Goal: Information Seeking & Learning: Learn about a topic

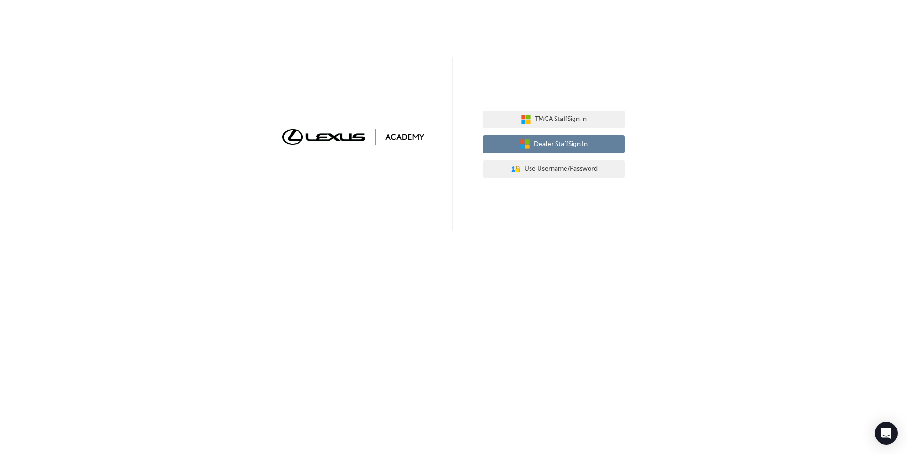
click at [528, 143] on icon "button" at bounding box center [527, 141] width 4 height 4
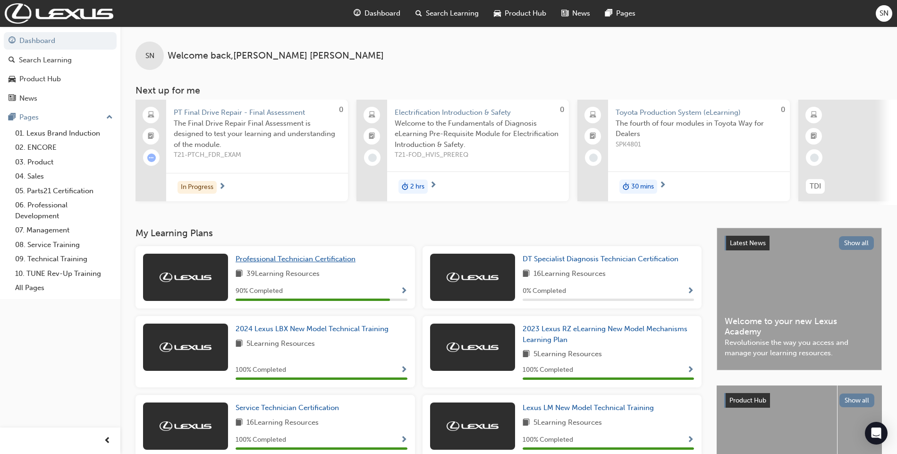
click at [345, 260] on span "Professional Technician Certification" at bounding box center [296, 259] width 120 height 9
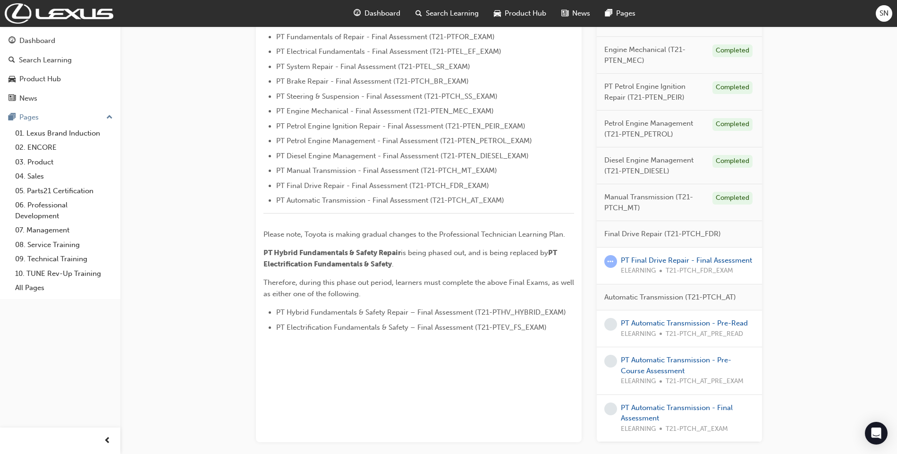
scroll to position [315, 0]
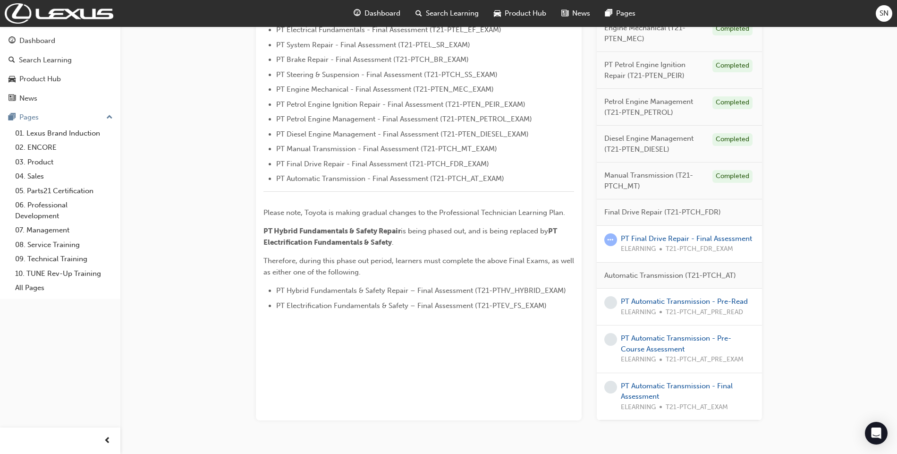
click at [661, 234] on div "PT Final Drive Repair - Final Assessment ELEARNING T21-PTCH_FDR_EXAM" at bounding box center [686, 243] width 131 height 21
click at [661, 240] on link "PT Final Drive Repair - Final Assessment" at bounding box center [686, 238] width 131 height 9
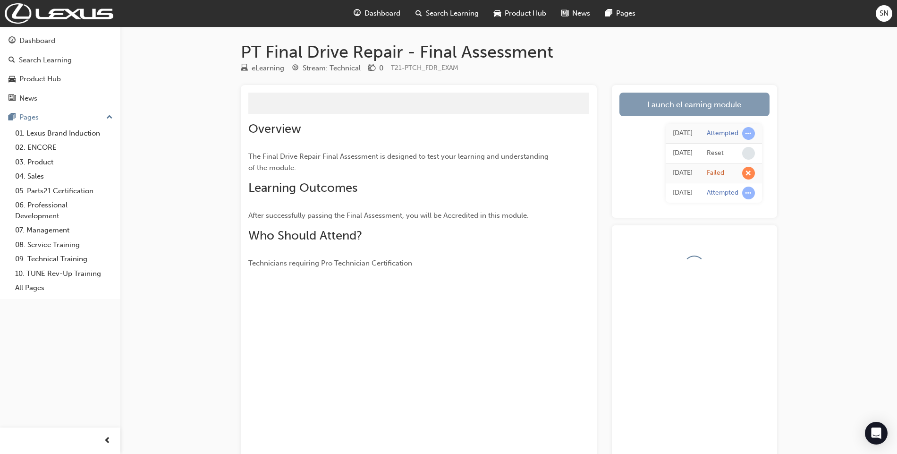
click at [642, 99] on link "Launch eLearning module" at bounding box center [695, 105] width 150 height 24
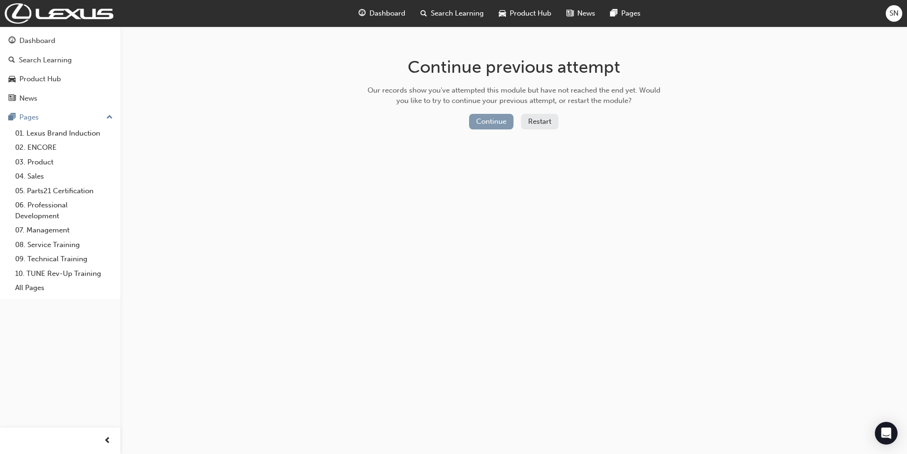
click at [489, 116] on button "Continue" at bounding box center [491, 122] width 44 height 16
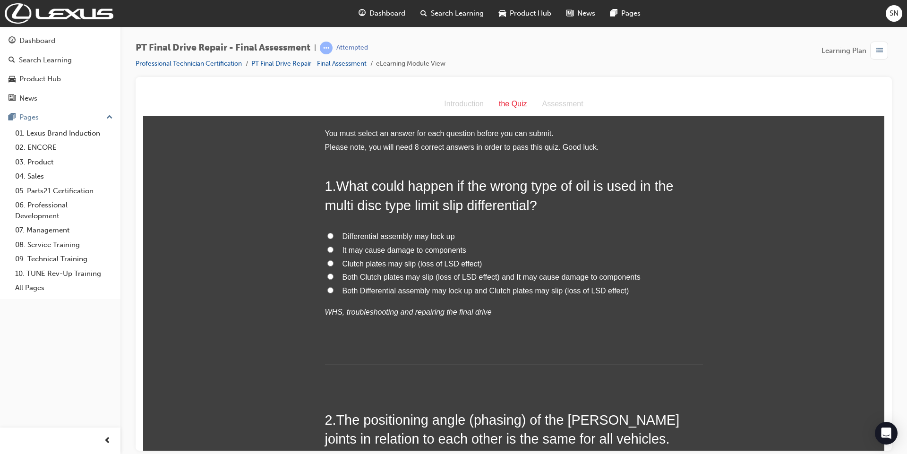
click at [427, 278] on span "Both Clutch plates may slip (loss of LSD effect) and It may cause damage to com…" at bounding box center [491, 277] width 298 height 8
click at [333, 278] on input "Both Clutch plates may slip (loss of LSD effect) and It may cause damage to com…" at bounding box center [330, 276] width 6 height 6
radio input "true"
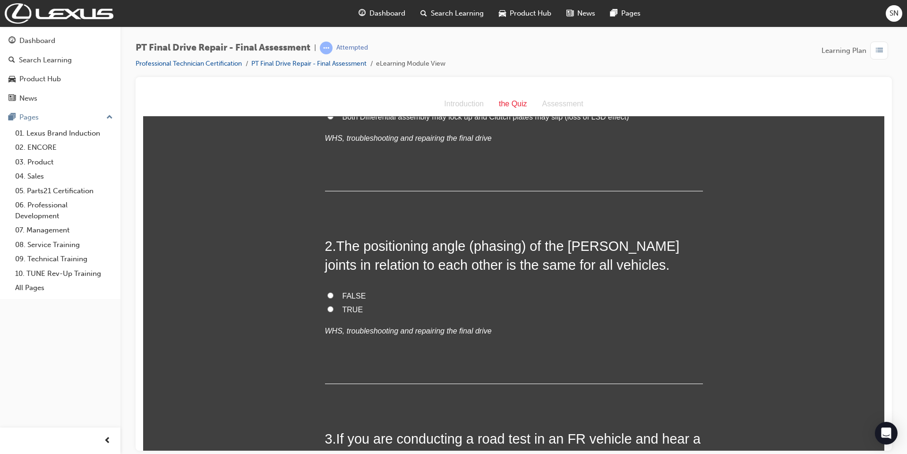
scroll to position [189, 0]
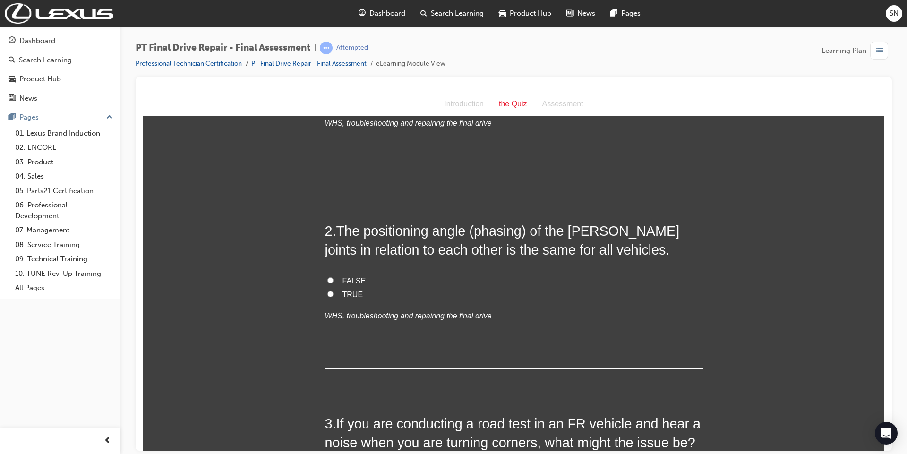
click at [593, 227] on span "The positioning angle (phasing) of the Hooke’s joints in relation to each other…" at bounding box center [502, 240] width 355 height 34
drag, startPoint x: 593, startPoint y: 227, endPoint x: 637, endPoint y: 238, distance: 45.1
click at [637, 238] on span "The positioning angle (phasing) of the Hooke’s joints in relation to each other…" at bounding box center [502, 240] width 355 height 34
copy span "Hooke’s joints"
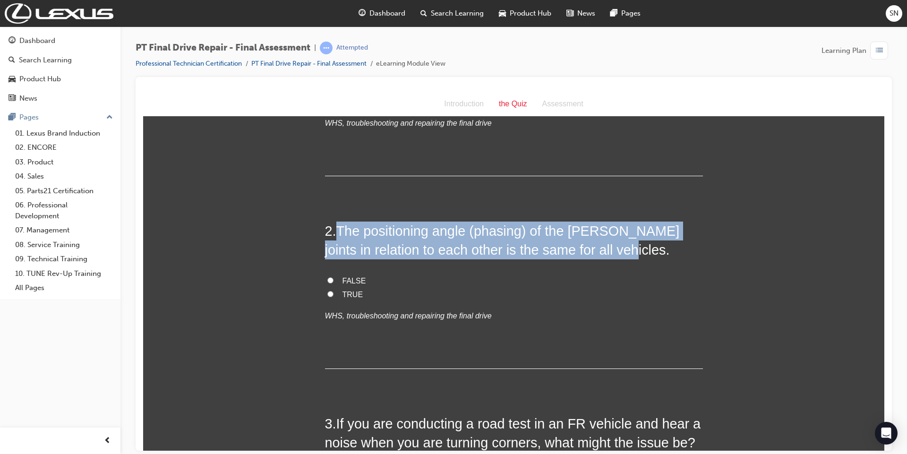
drag, startPoint x: 334, startPoint y: 233, endPoint x: 618, endPoint y: 247, distance: 283.8
click at [618, 247] on h2 "2 . The positioning angle (phasing) of the Hooke’s joints in relation to each o…" at bounding box center [514, 240] width 378 height 38
copy span "The positioning angle (phasing) of the Hooke’s joints in relation to each other…"
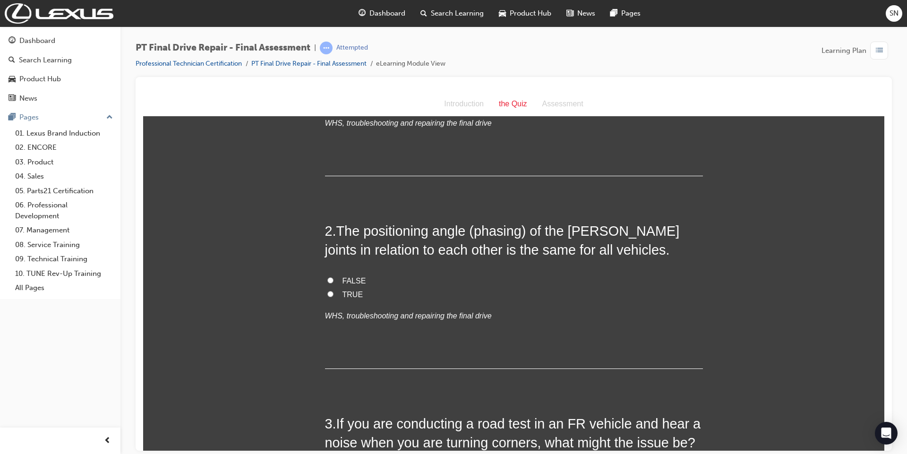
click at [333, 283] on label "FALSE" at bounding box center [514, 281] width 378 height 14
click at [333, 283] on input "FALSE" at bounding box center [330, 280] width 6 height 6
radio input "true"
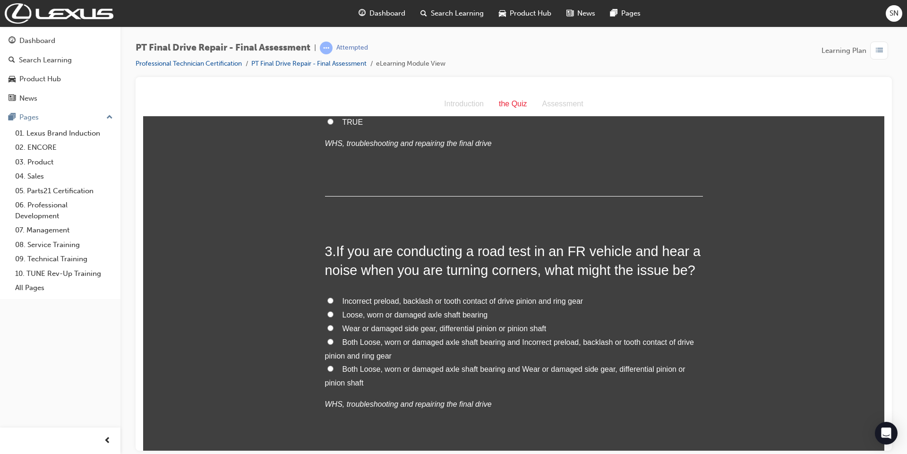
scroll to position [378, 0]
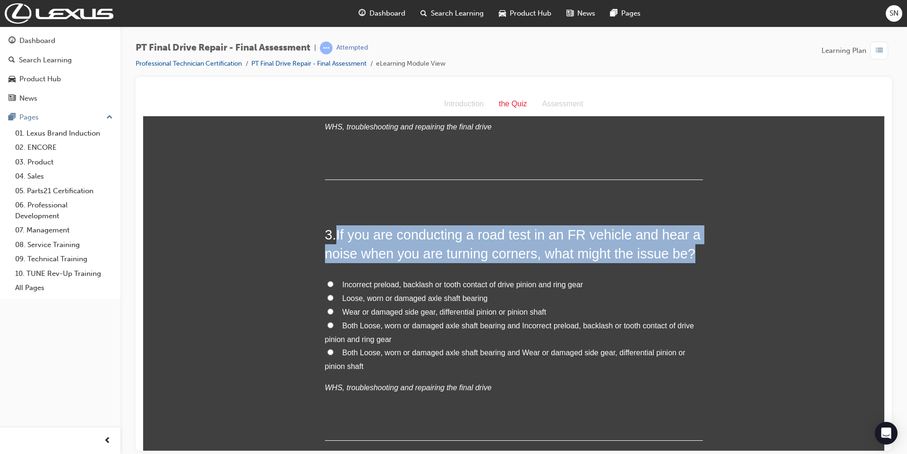
drag, startPoint x: 332, startPoint y: 234, endPoint x: 711, endPoint y: 247, distance: 379.0
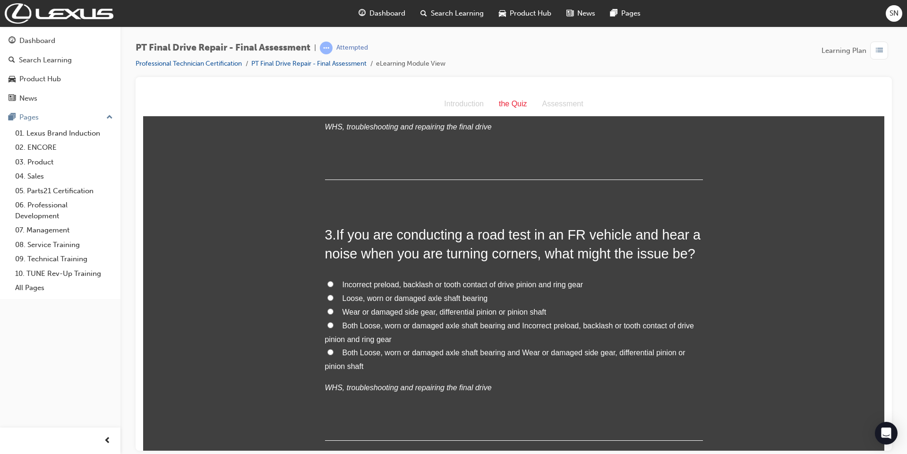
click at [425, 327] on span "Both Loose, worn or damaged axle shaft bearing and Incorrect preload, backlash …" at bounding box center [509, 332] width 369 height 22
click at [333, 327] on input "Both Loose, worn or damaged axle shaft bearing and Incorrect preload, backlash …" at bounding box center [330, 325] width 6 height 6
radio input "true"
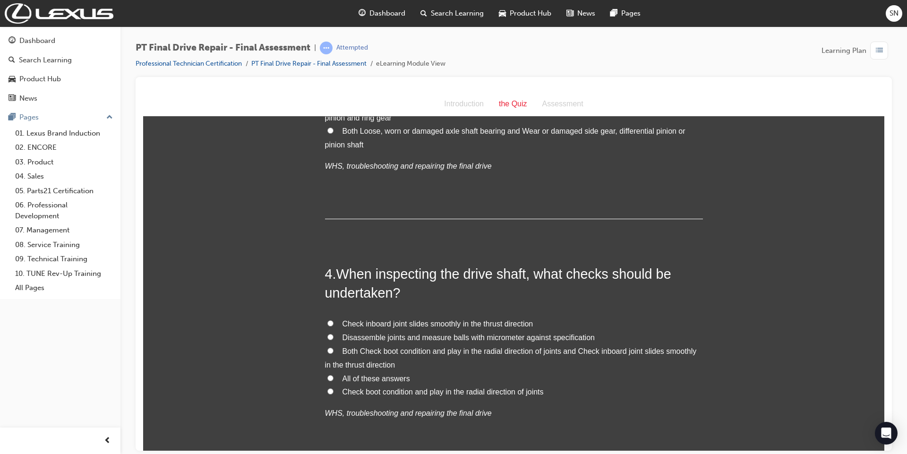
scroll to position [630, 0]
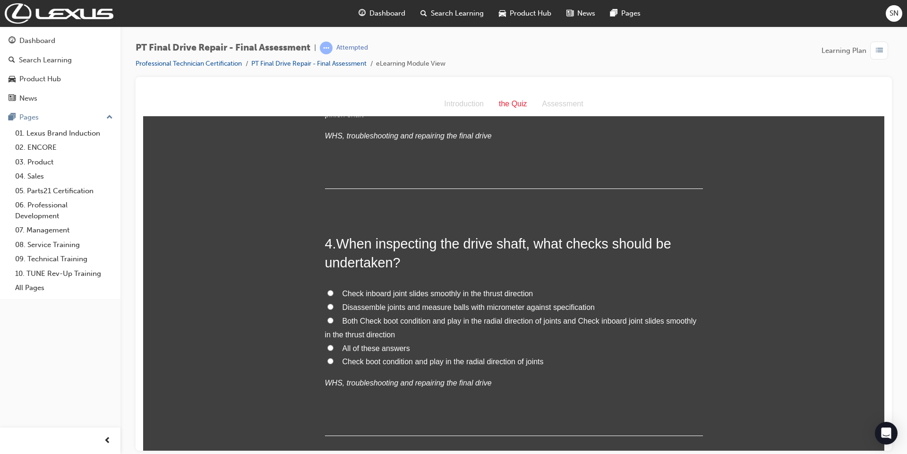
click at [327, 319] on input "Both Check boot condition and play in the radial direction of joints and Check …" at bounding box center [330, 320] width 6 height 6
radio input "true"
click at [327, 345] on input "All of these answers" at bounding box center [330, 347] width 6 height 6
radio input "true"
click at [327, 322] on input "Both Check boot condition and play in the radial direction of joints and Check …" at bounding box center [330, 320] width 6 height 6
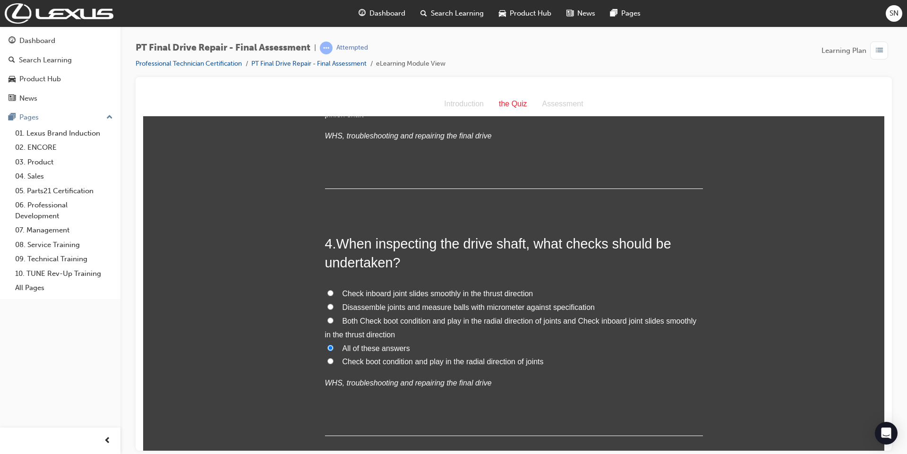
radio input "true"
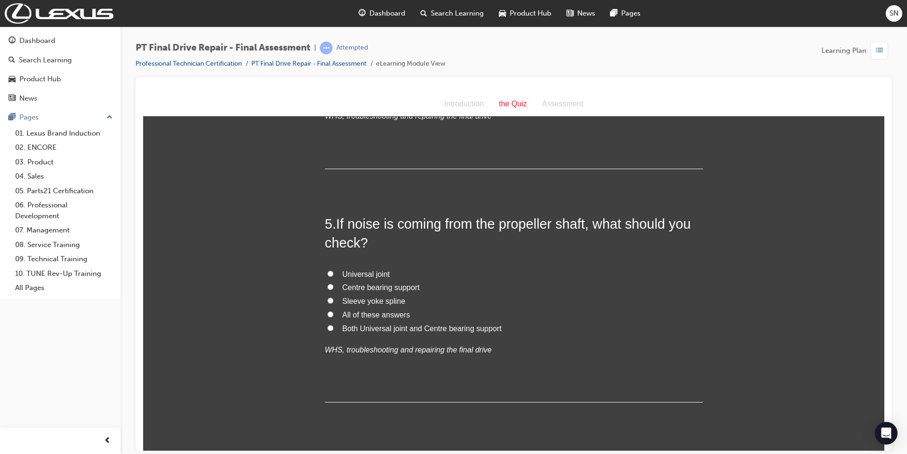
scroll to position [945, 0]
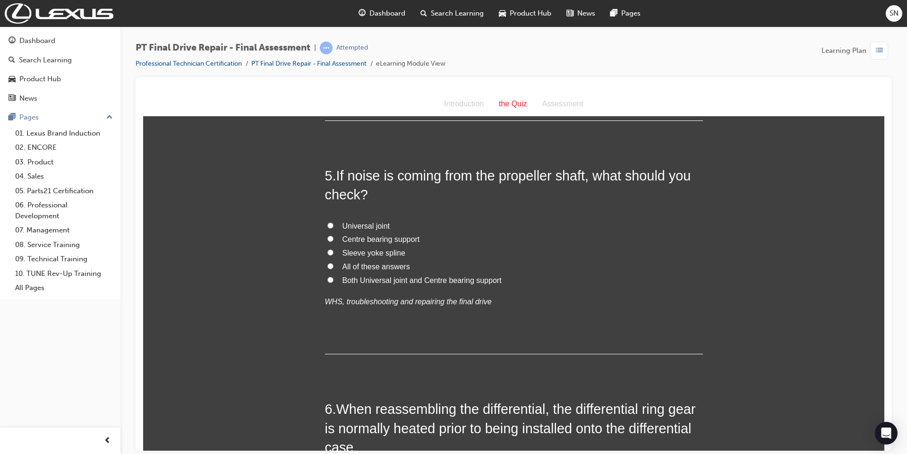
click at [327, 263] on input "All of these answers" at bounding box center [330, 266] width 6 height 6
radio input "true"
click at [327, 277] on input "Both Universal joint and Centre bearing support" at bounding box center [330, 279] width 6 height 6
radio input "true"
click at [327, 266] on input "All of these answers" at bounding box center [330, 266] width 6 height 6
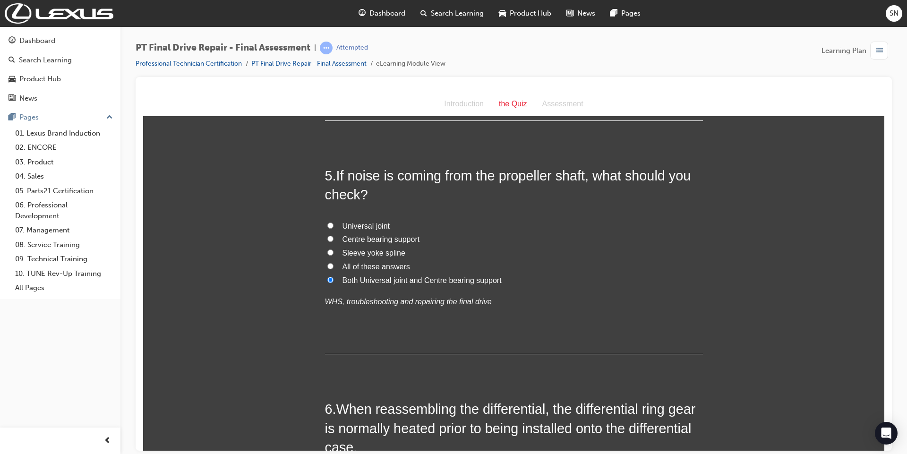
radio input "true"
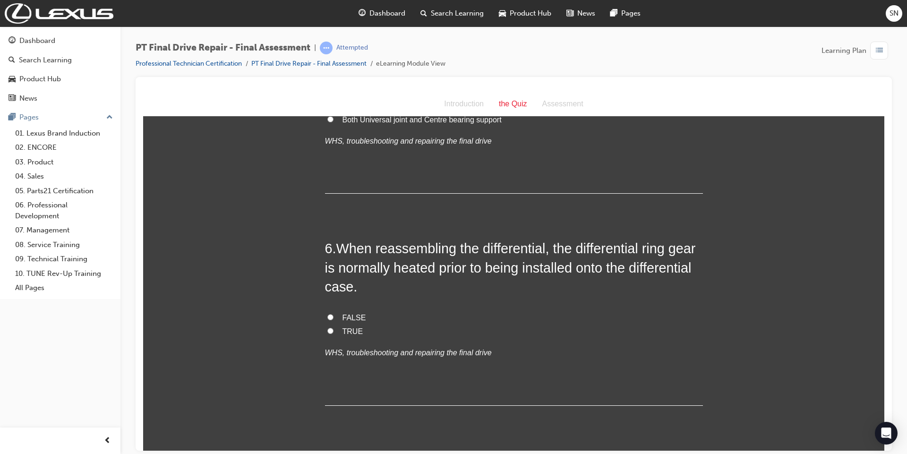
scroll to position [1134, 0]
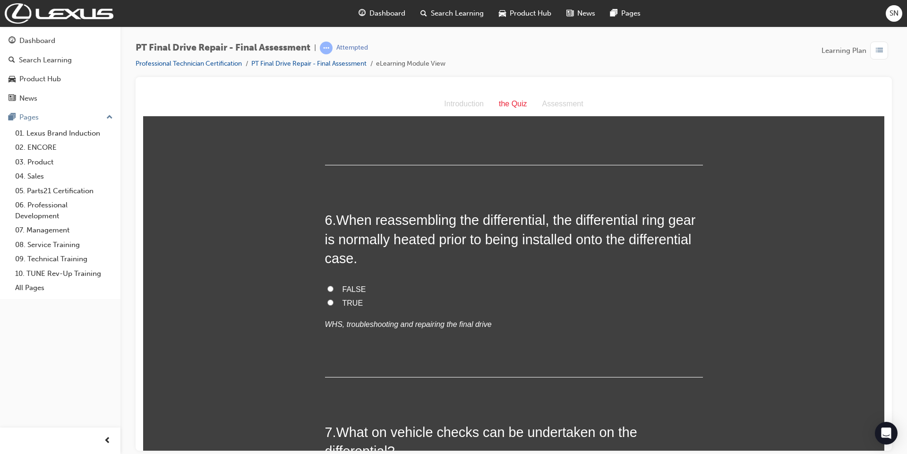
click at [345, 306] on span "TRUE" at bounding box center [352, 302] width 21 height 8
click at [333, 305] on input "TRUE" at bounding box center [330, 302] width 6 height 6
radio input "true"
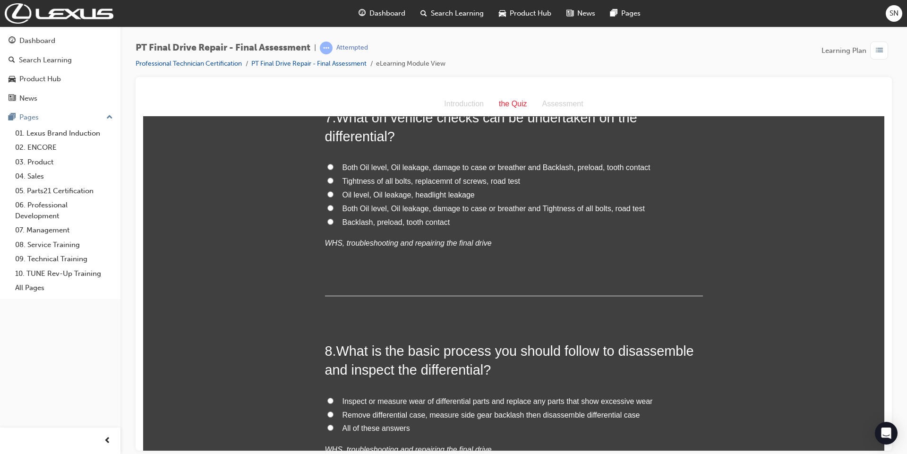
scroll to position [1385, 0]
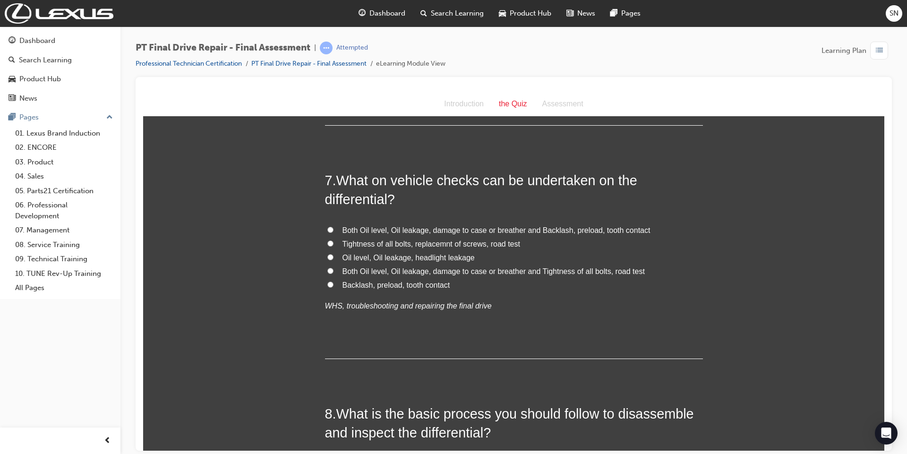
click at [350, 229] on span "Both Oil level, Oil leakage, damage to case or breather and Backlash, preload, …" at bounding box center [496, 230] width 308 height 8
click at [333, 229] on input "Both Oil level, Oil leakage, damage to case or breather and Backlash, preload, …" at bounding box center [330, 229] width 6 height 6
radio input "true"
click at [344, 270] on span "Both Oil level, Oil leakage, damage to case or breather and Tightness of all bo…" at bounding box center [493, 271] width 302 height 8
click at [333, 270] on input "Both Oil level, Oil leakage, damage to case or breather and Tightness of all bo…" at bounding box center [330, 270] width 6 height 6
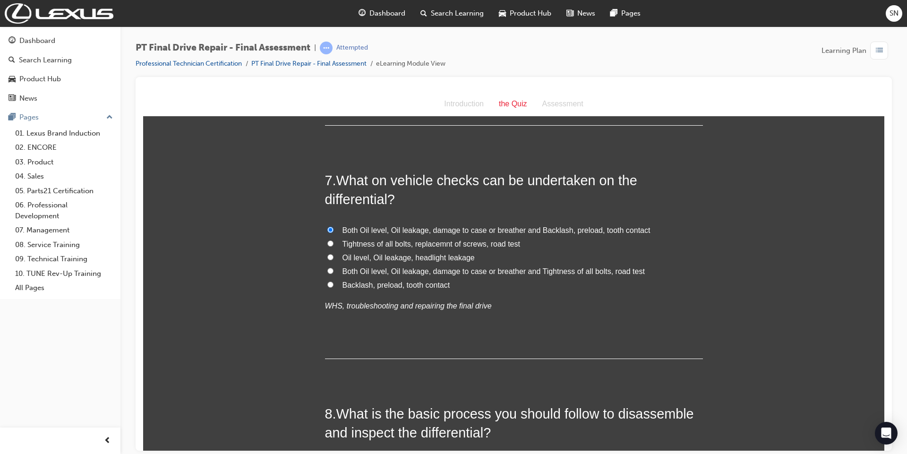
radio input "true"
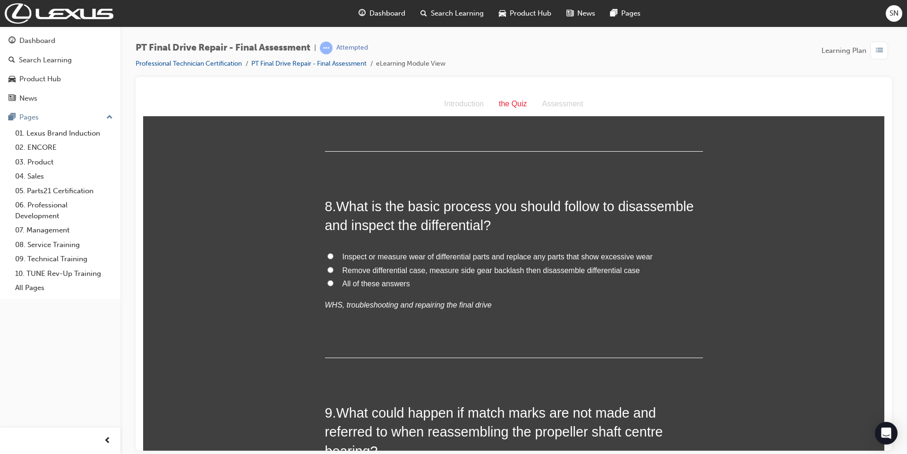
scroll to position [1637, 0]
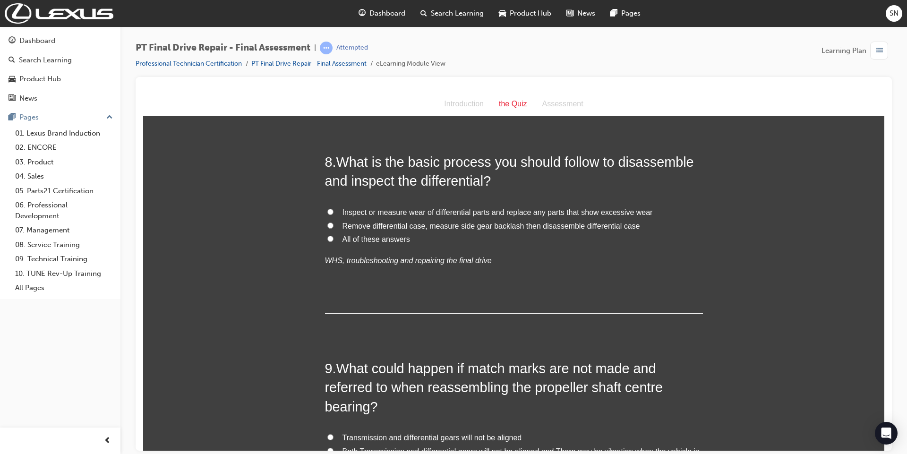
click at [348, 239] on span "All of these answers" at bounding box center [376, 239] width 68 height 8
click at [333, 239] on input "All of these answers" at bounding box center [330, 238] width 6 height 6
radio input "true"
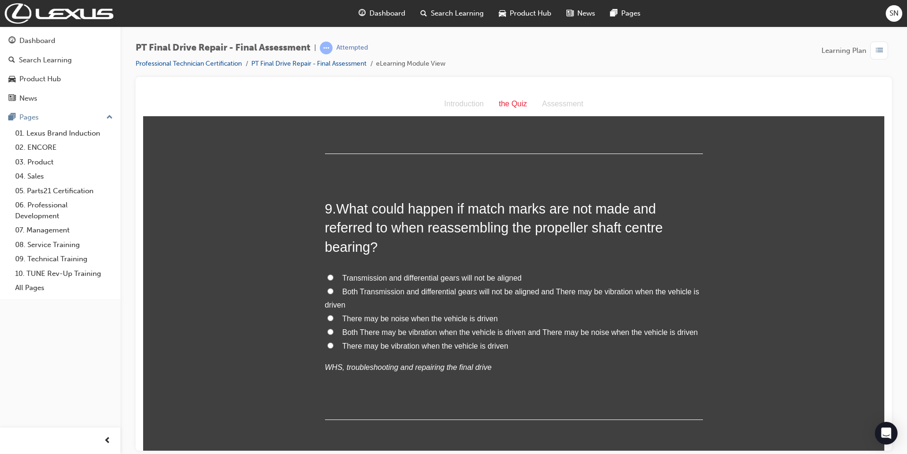
scroll to position [1826, 0]
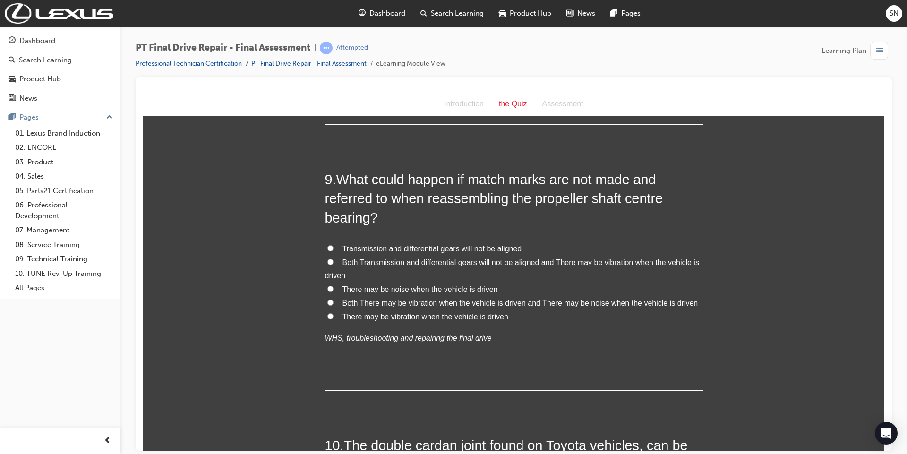
click at [327, 303] on input "Both There may be vibration when the vehicle is driven and There may be noise w…" at bounding box center [330, 302] width 6 height 6
radio input "true"
click at [327, 261] on input "Both Transmission and differential gears will not be aligned and There may be v…" at bounding box center [330, 261] width 6 height 6
radio input "true"
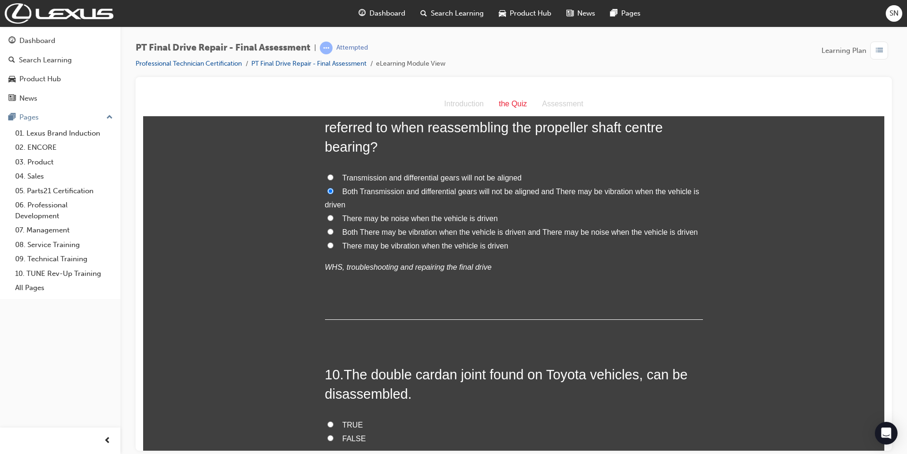
scroll to position [1889, 0]
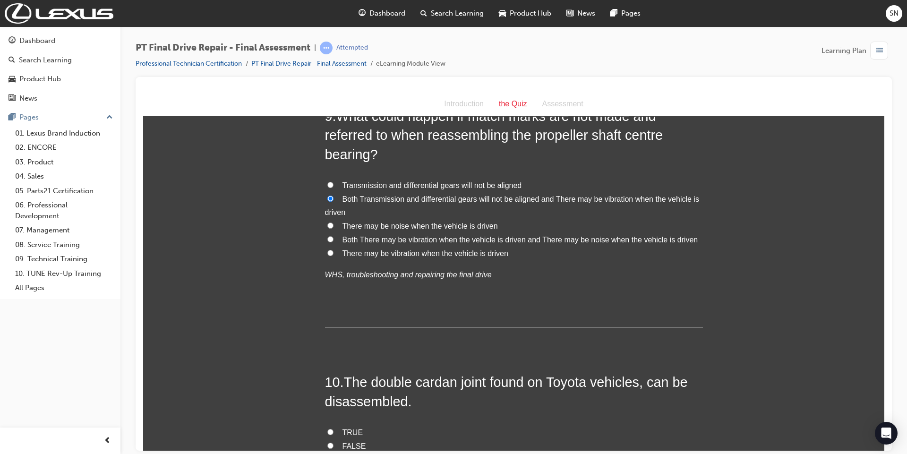
click at [327, 238] on input "Both There may be vibration when the vehicle is driven and There may be noise w…" at bounding box center [330, 239] width 6 height 6
radio input "true"
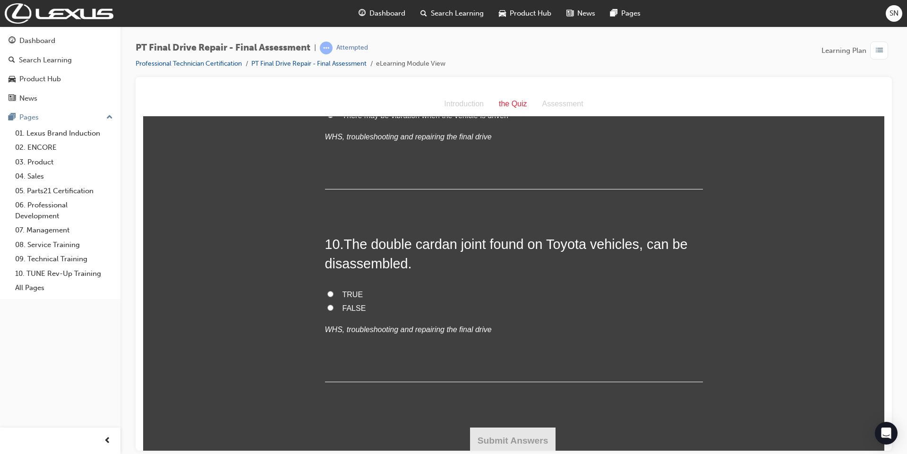
scroll to position [2031, 0]
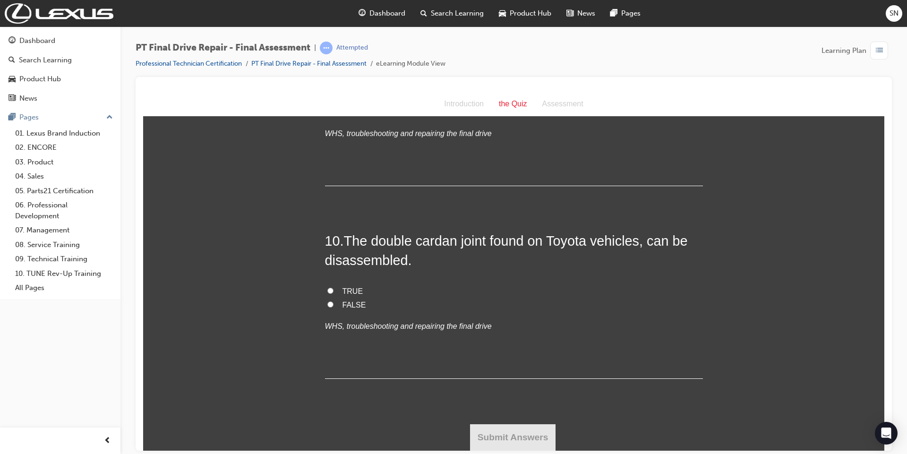
click at [335, 290] on label "TRUE" at bounding box center [514, 291] width 378 height 14
click at [333, 290] on input "TRUE" at bounding box center [330, 290] width 6 height 6
radio input "true"
click at [480, 443] on button "Submit Answers" at bounding box center [513, 437] width 86 height 26
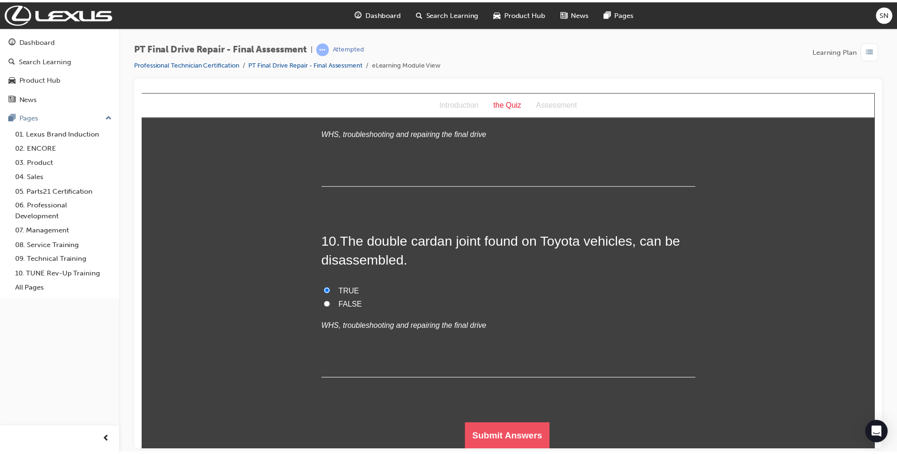
scroll to position [0, 0]
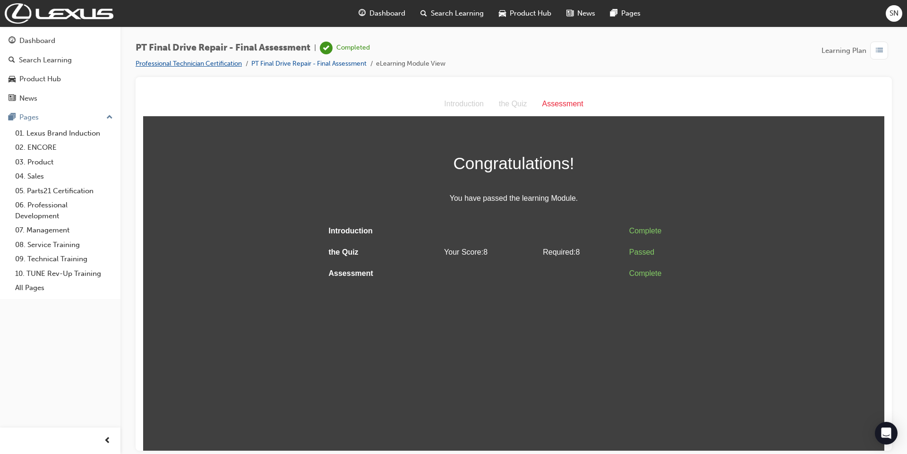
click at [228, 62] on link "Professional Technician Certification" at bounding box center [189, 64] width 106 height 8
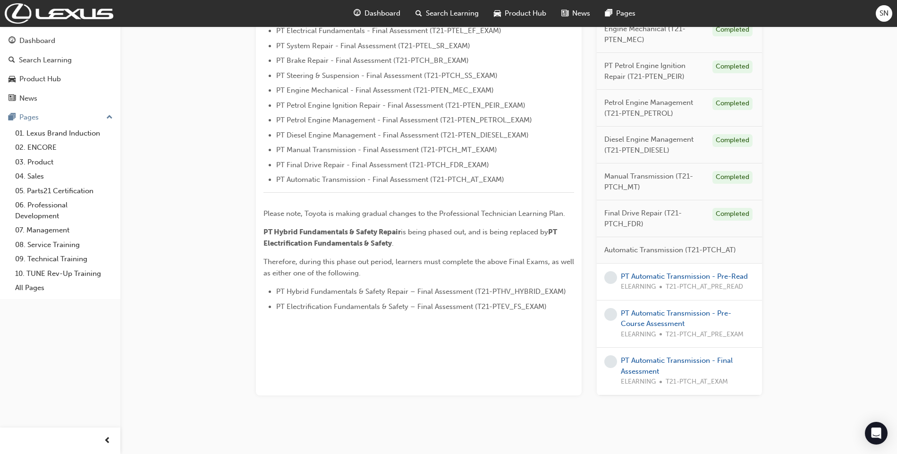
scroll to position [315, 0]
click at [709, 276] on link "PT Automatic Transmission - Pre-Read" at bounding box center [684, 275] width 127 height 9
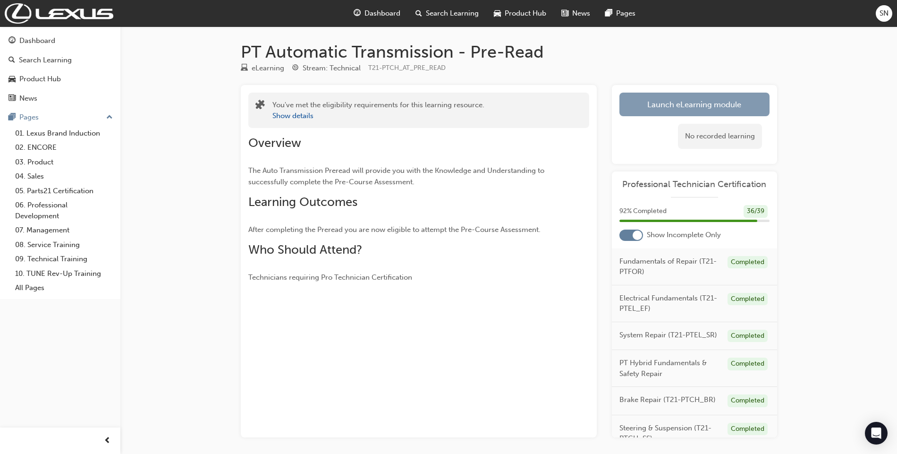
click at [639, 106] on link "Launch eLearning module" at bounding box center [695, 105] width 150 height 24
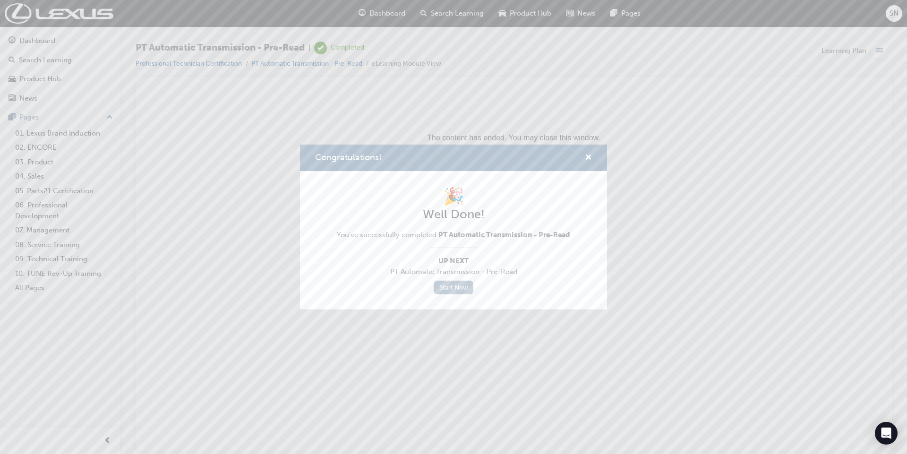
click at [471, 290] on link "Start Now" at bounding box center [454, 288] width 40 height 14
click at [456, 284] on link "Start Now" at bounding box center [454, 288] width 40 height 14
click at [586, 154] on span "cross-icon" at bounding box center [588, 158] width 7 height 9
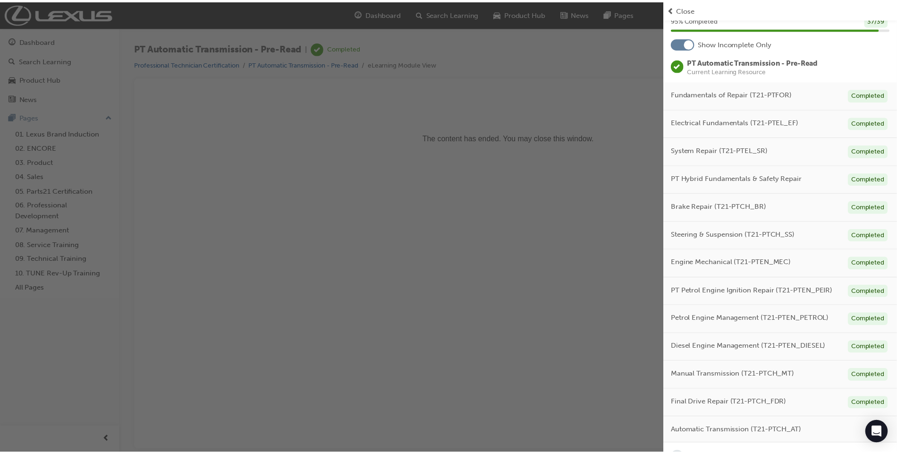
scroll to position [105, 0]
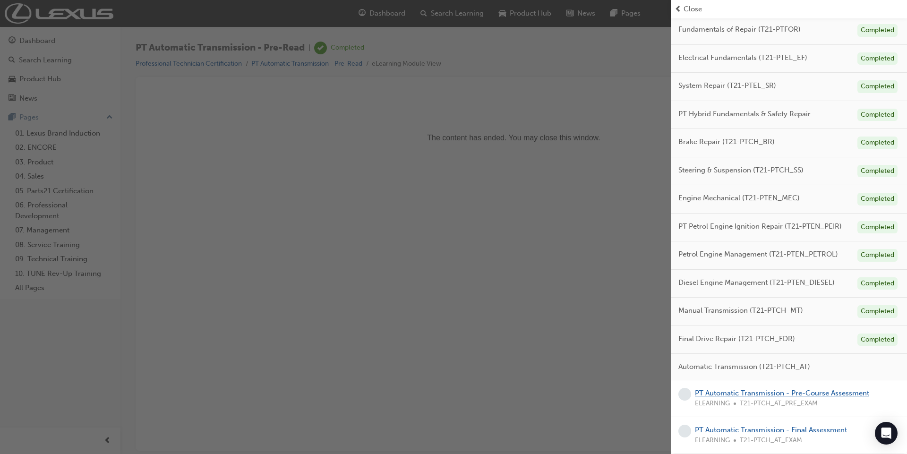
click at [791, 393] on link "PT Automatic Transmission - Pre-Course Assessment" at bounding box center [782, 393] width 174 height 9
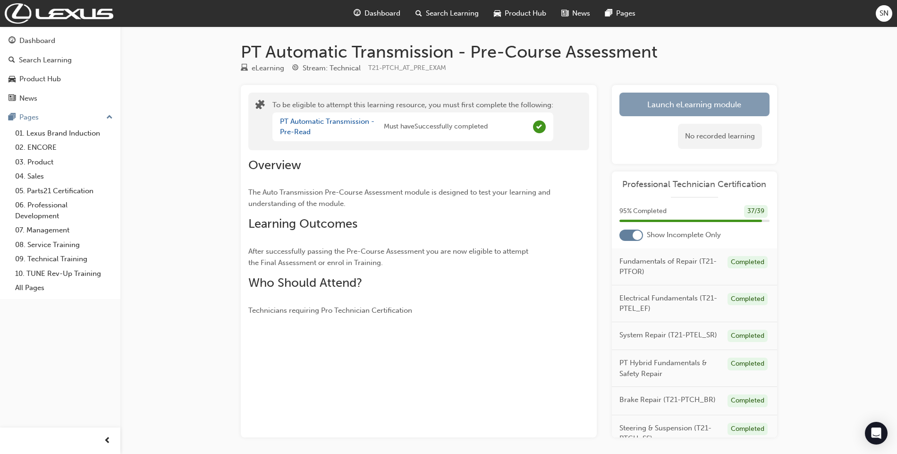
click at [665, 111] on button "Launch eLearning module" at bounding box center [695, 105] width 150 height 24
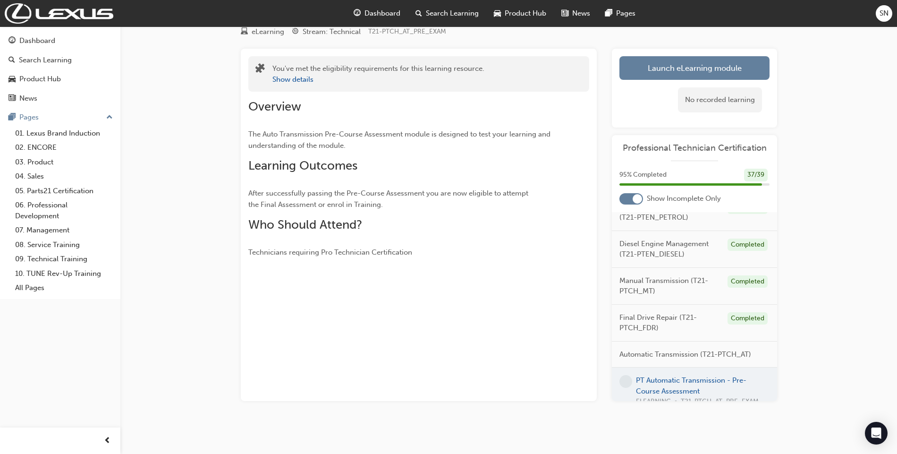
scroll to position [376, 0]
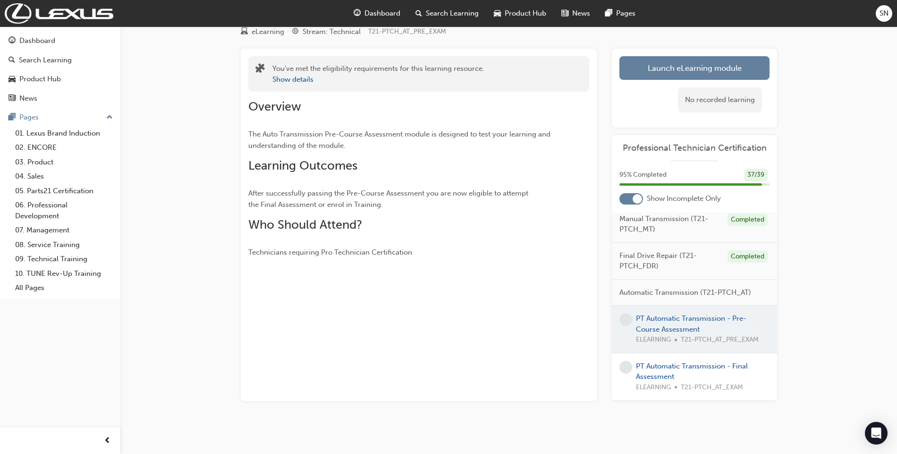
click at [659, 326] on div at bounding box center [694, 329] width 165 height 47
click at [659, 329] on div at bounding box center [694, 329] width 165 height 47
click at [661, 318] on div at bounding box center [694, 329] width 165 height 47
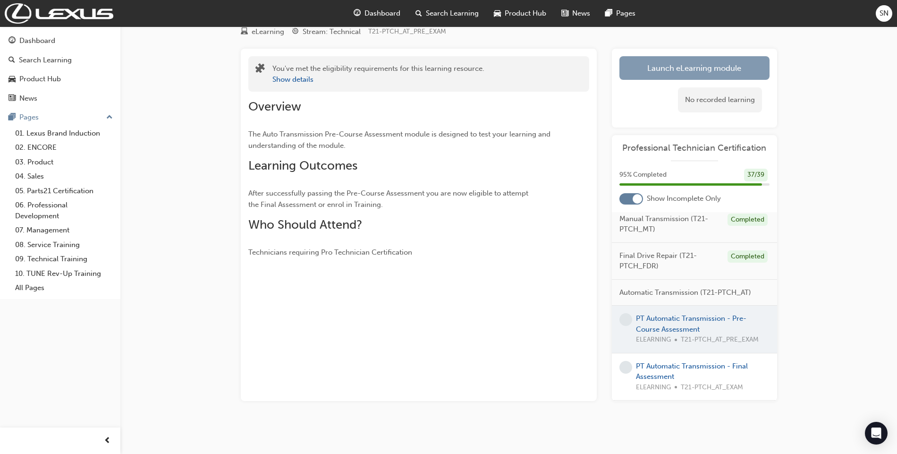
click at [724, 72] on link "Launch eLearning module" at bounding box center [695, 68] width 150 height 24
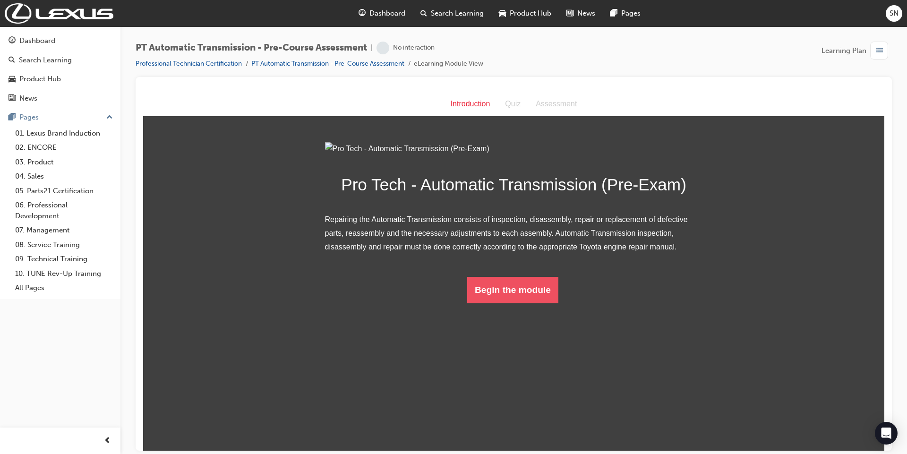
click at [499, 303] on button "Begin the module" at bounding box center [512, 289] width 91 height 26
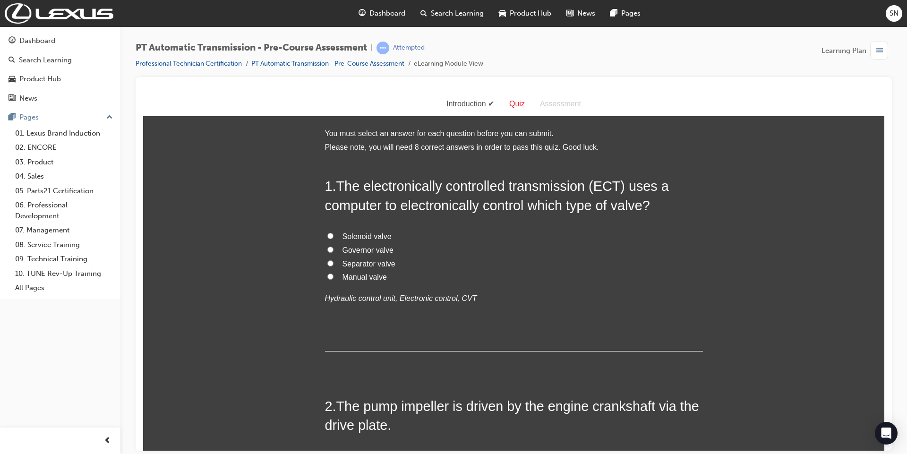
click at [327, 235] on input "Solenoid valve" at bounding box center [330, 235] width 6 height 6
radio input "true"
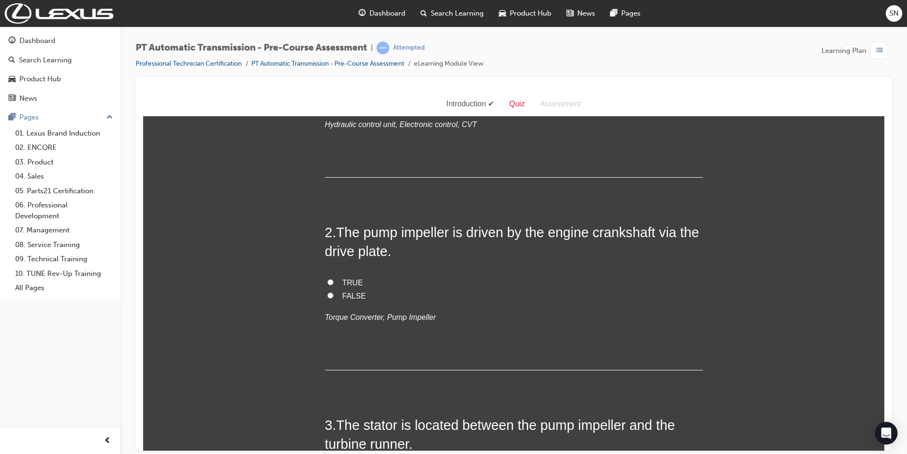
scroll to position [189, 0]
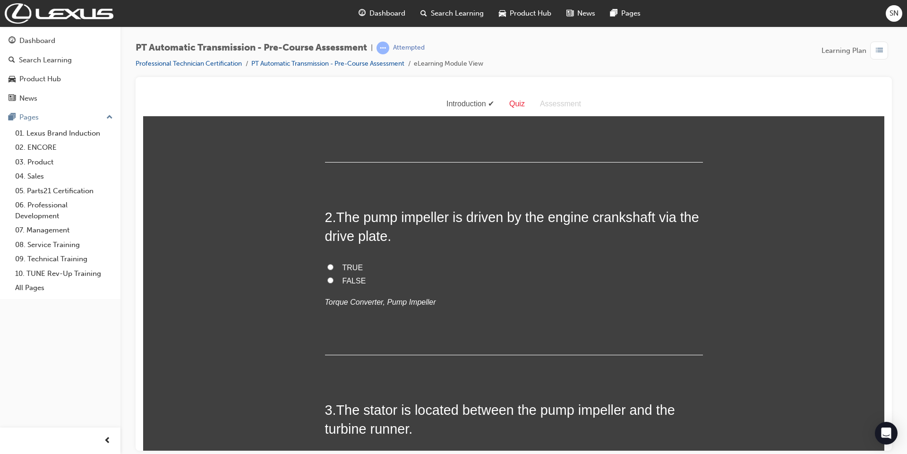
click at [342, 263] on span "TRUE" at bounding box center [352, 267] width 21 height 8
click at [333, 264] on input "TRUE" at bounding box center [330, 267] width 6 height 6
radio input "true"
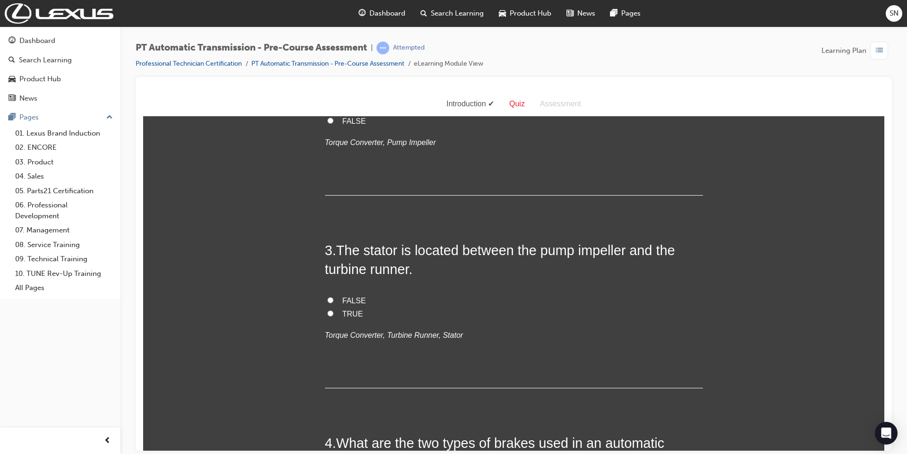
scroll to position [378, 0]
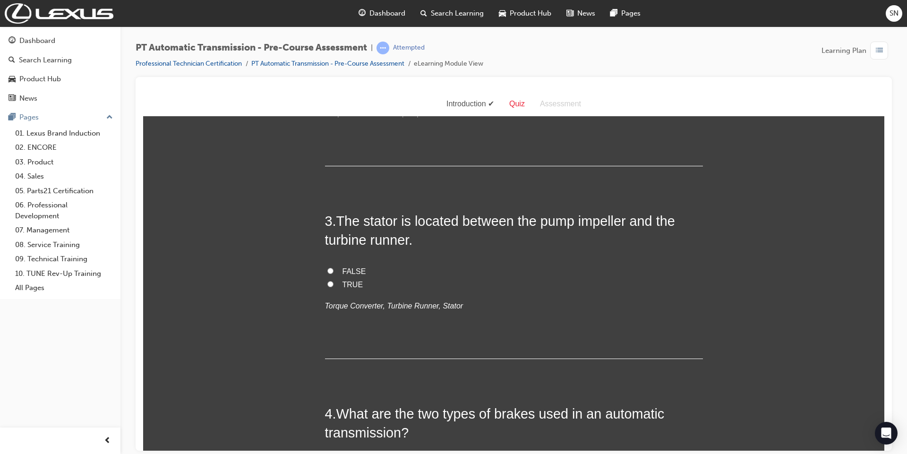
click at [328, 283] on input "TRUE" at bounding box center [330, 284] width 6 height 6
radio input "true"
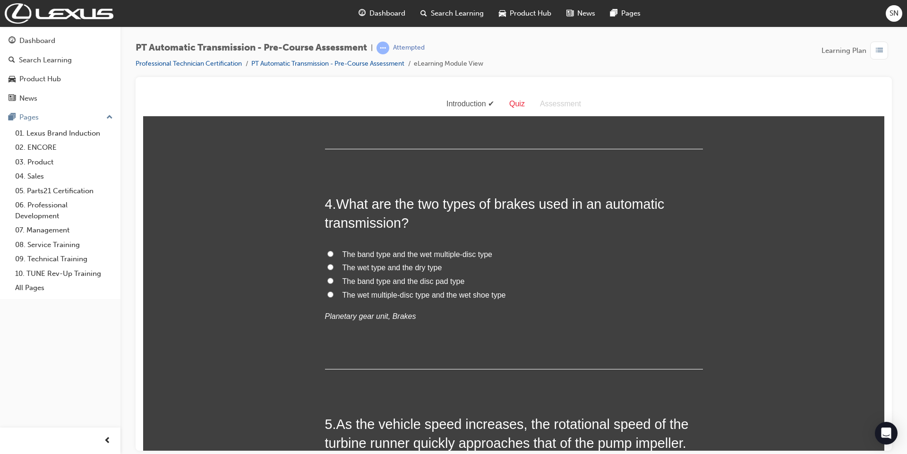
scroll to position [567, 0]
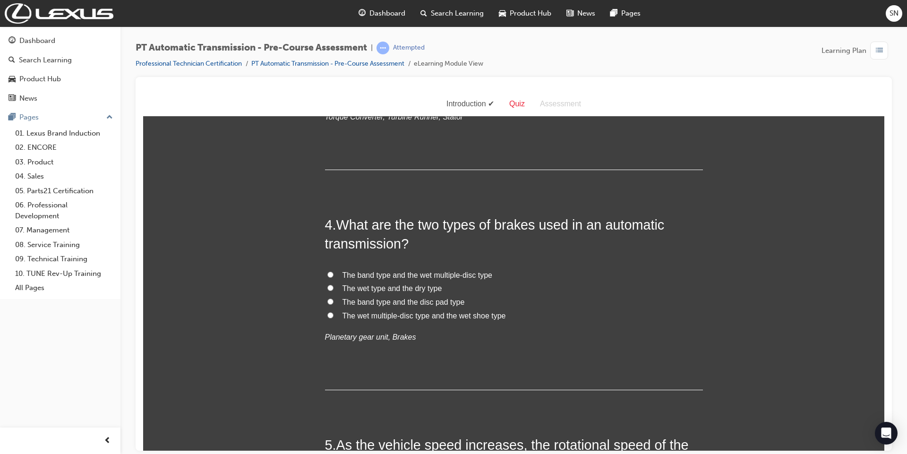
click at [403, 271] on span "The band type and the wet multiple-disc type" at bounding box center [417, 275] width 150 height 8
click at [333, 271] on input "The band type and the wet multiple-disc type" at bounding box center [330, 274] width 6 height 6
radio input "true"
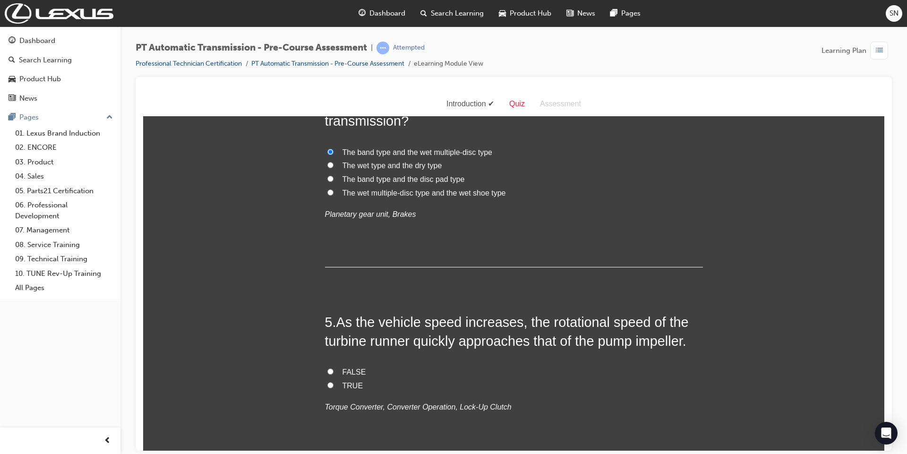
scroll to position [756, 0]
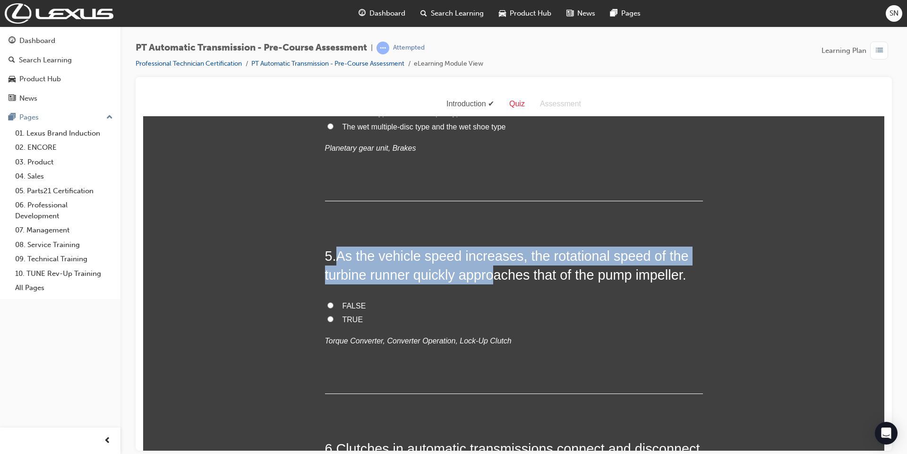
drag, startPoint x: 336, startPoint y: 252, endPoint x: 492, endPoint y: 269, distance: 156.8
click at [492, 269] on span "As the vehicle speed increases, the rotational speed of the turbine runner quic…" at bounding box center [507, 265] width 364 height 34
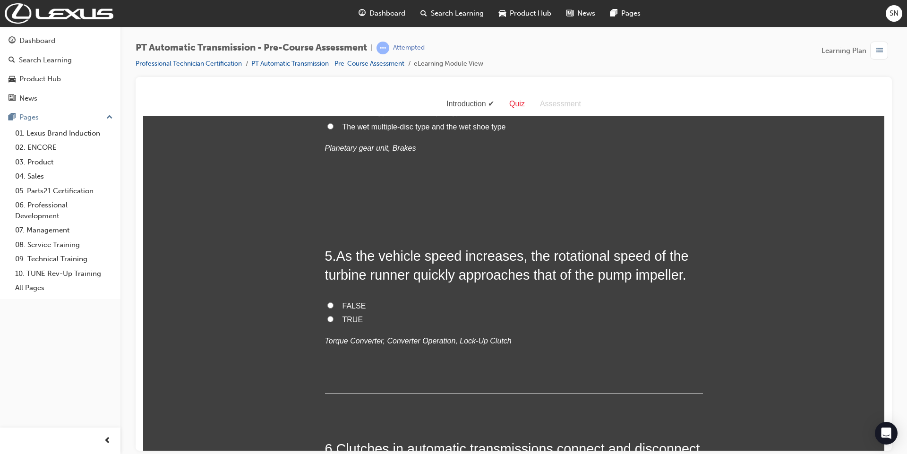
click at [337, 317] on label "TRUE" at bounding box center [514, 320] width 378 height 14
click at [333, 317] on input "TRUE" at bounding box center [330, 318] width 6 height 6
radio input "true"
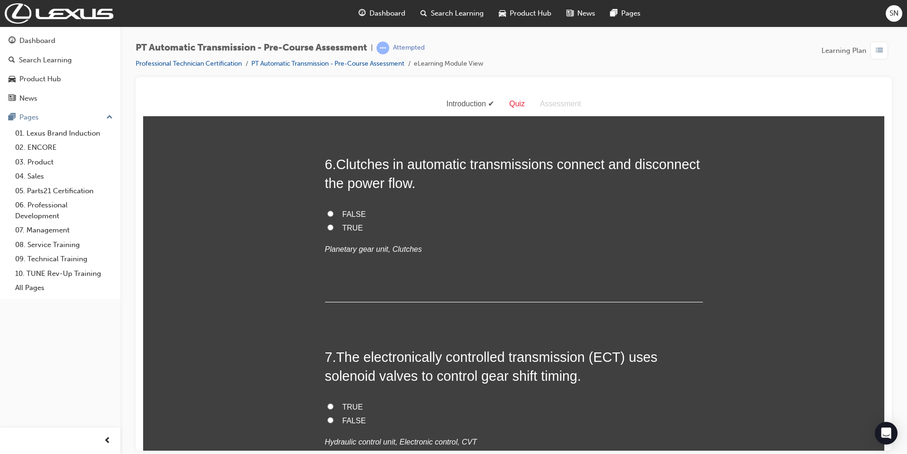
scroll to position [1070, 0]
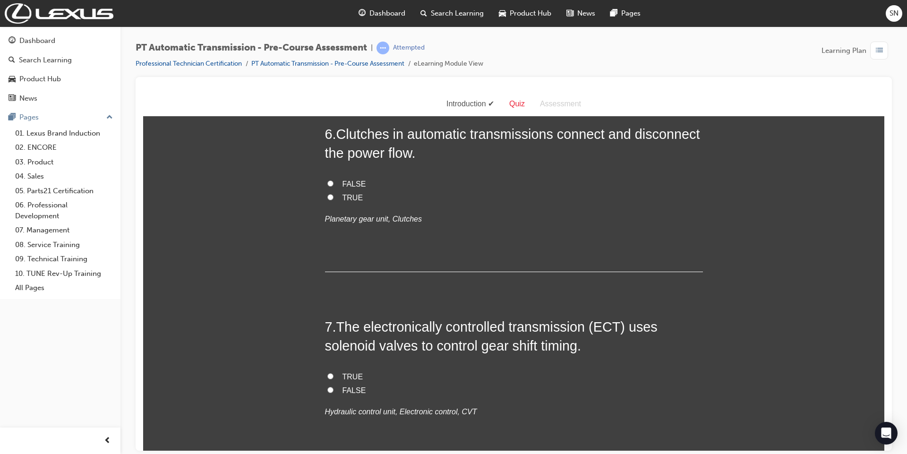
click at [327, 194] on input "TRUE" at bounding box center [330, 197] width 6 height 6
radio input "true"
click at [327, 195] on input "TRUE" at bounding box center [330, 197] width 6 height 6
click at [327, 374] on input "TRUE" at bounding box center [330, 376] width 6 height 6
radio input "true"
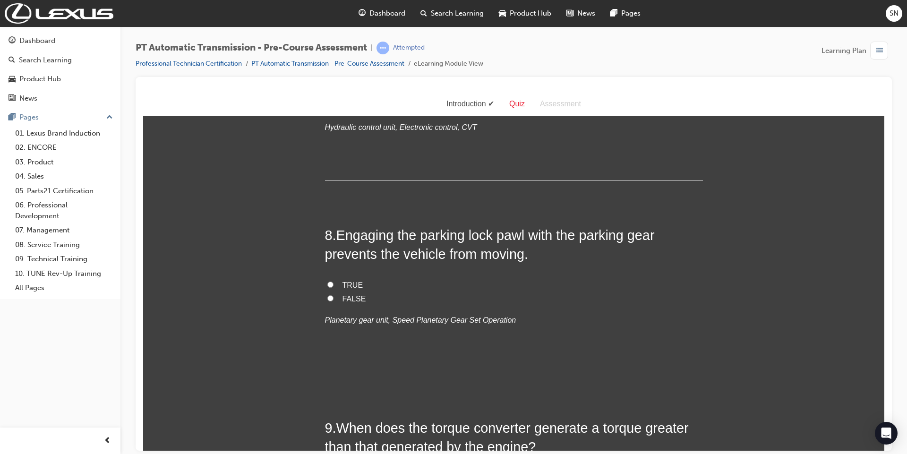
scroll to position [1385, 0]
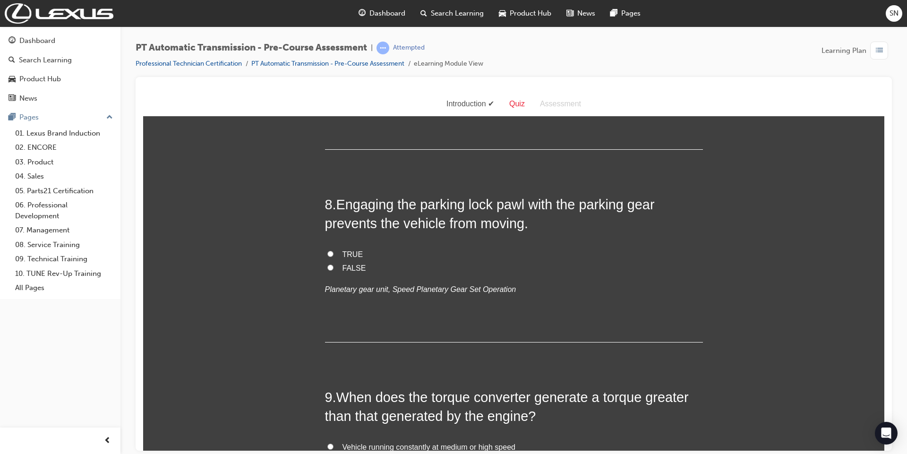
click at [327, 251] on input "TRUE" at bounding box center [330, 253] width 6 height 6
radio input "true"
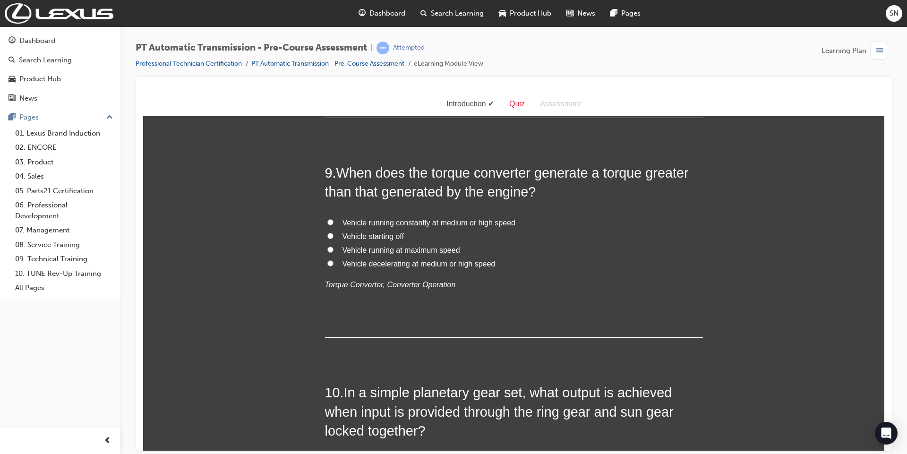
scroll to position [1637, 0]
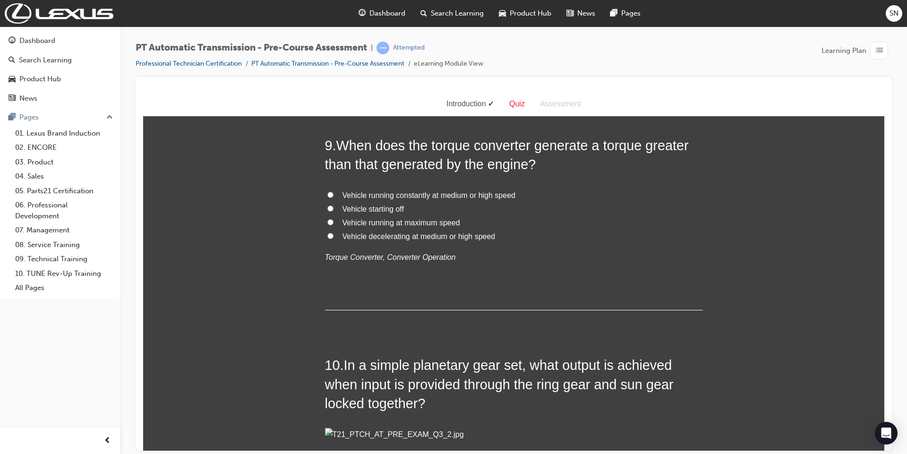
click at [335, 208] on label "Vehicle starting off" at bounding box center [514, 209] width 378 height 14
click at [333, 208] on input "Vehicle starting off" at bounding box center [330, 208] width 6 height 6
radio input "true"
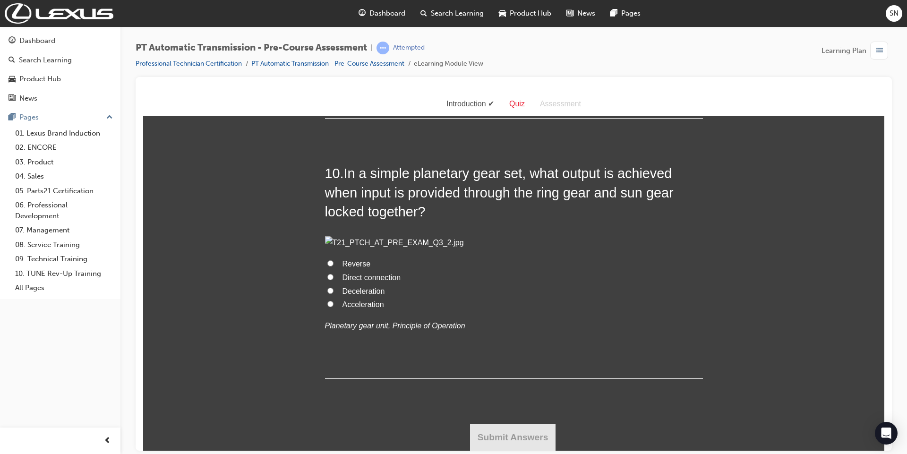
scroll to position [1952, 0]
click at [345, 284] on label "Direct connection" at bounding box center [514, 278] width 378 height 14
click at [333, 280] on input "Direct connection" at bounding box center [330, 276] width 6 height 6
radio input "true"
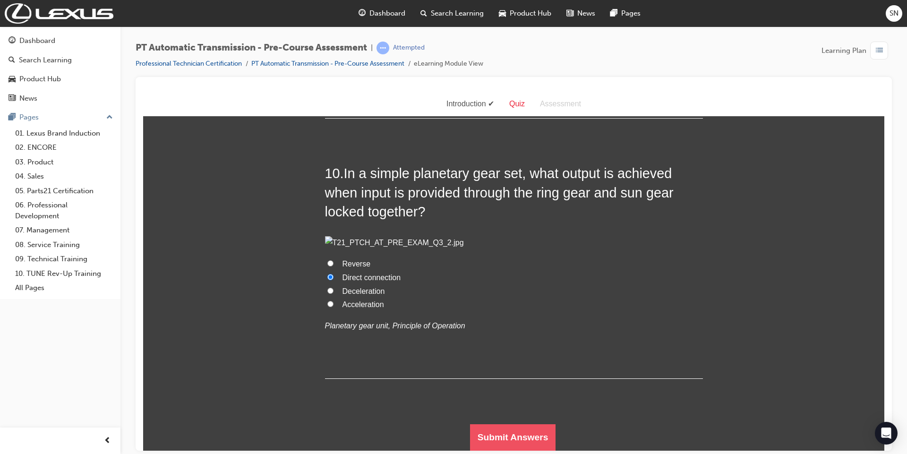
click at [483, 430] on button "Submit Answers" at bounding box center [513, 437] width 86 height 26
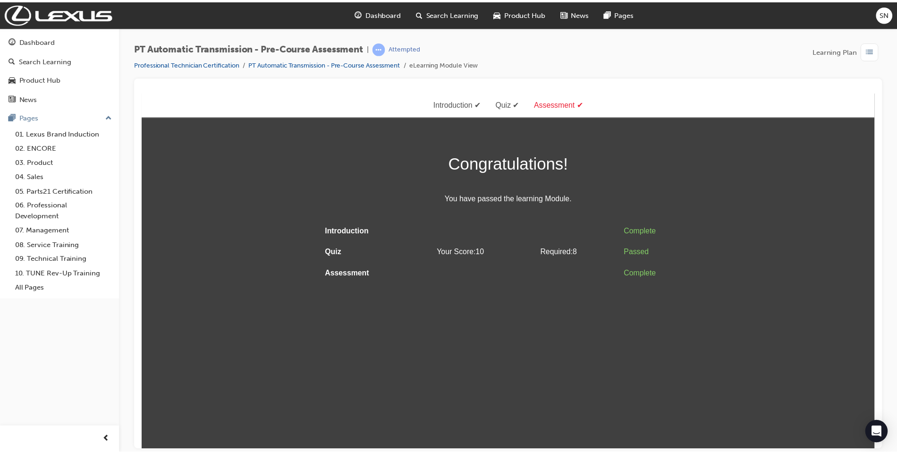
scroll to position [0, 0]
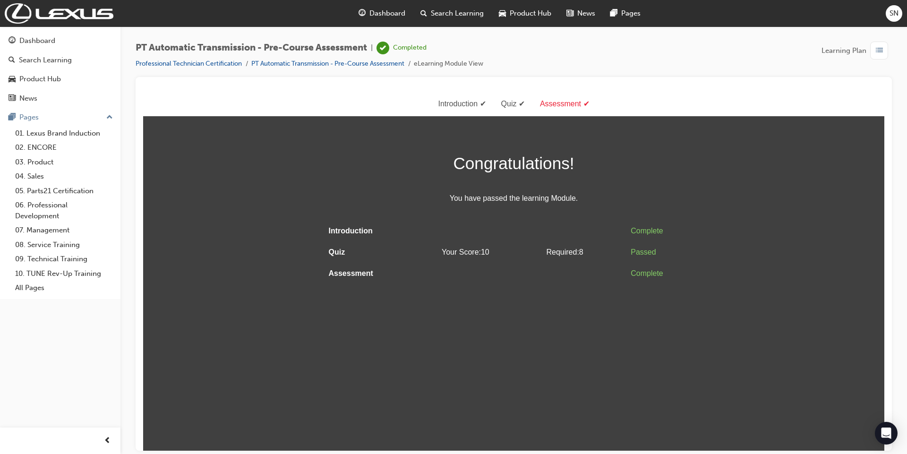
click at [223, 69] on li "Professional Technician Certification" at bounding box center [194, 64] width 116 height 11
click at [222, 60] on link "Professional Technician Certification" at bounding box center [189, 64] width 106 height 8
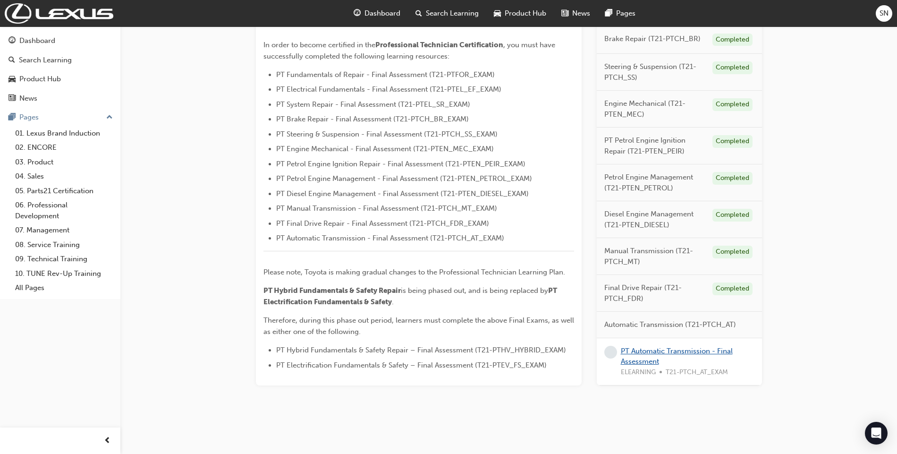
scroll to position [256, 0]
click at [701, 354] on link "PT Automatic Transmission - Final Assessment" at bounding box center [677, 355] width 112 height 19
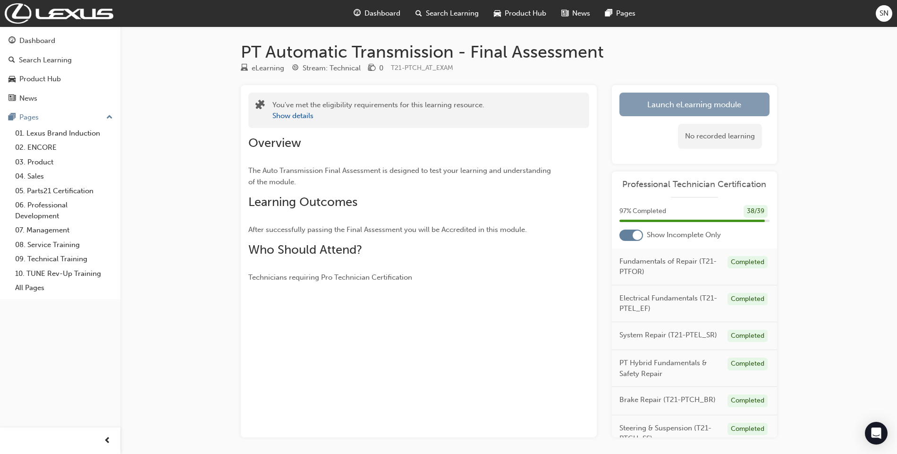
click at [708, 105] on link "Launch eLearning module" at bounding box center [695, 105] width 150 height 24
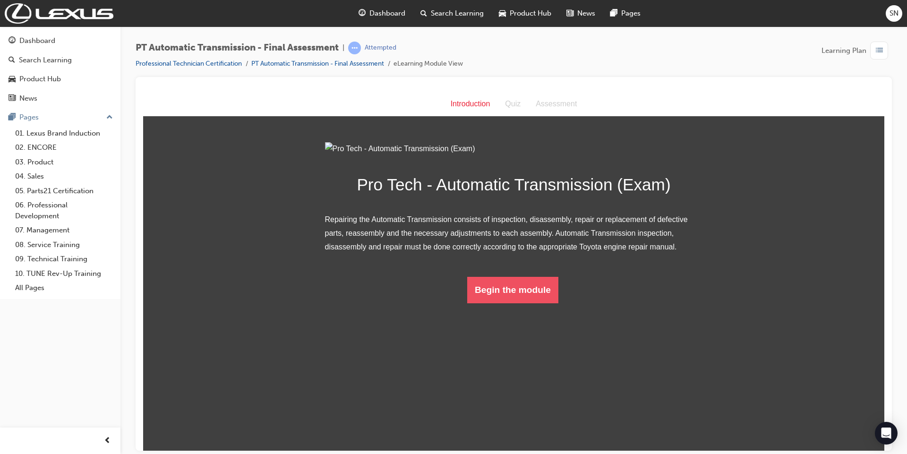
click at [513, 303] on button "Begin the module" at bounding box center [512, 289] width 91 height 26
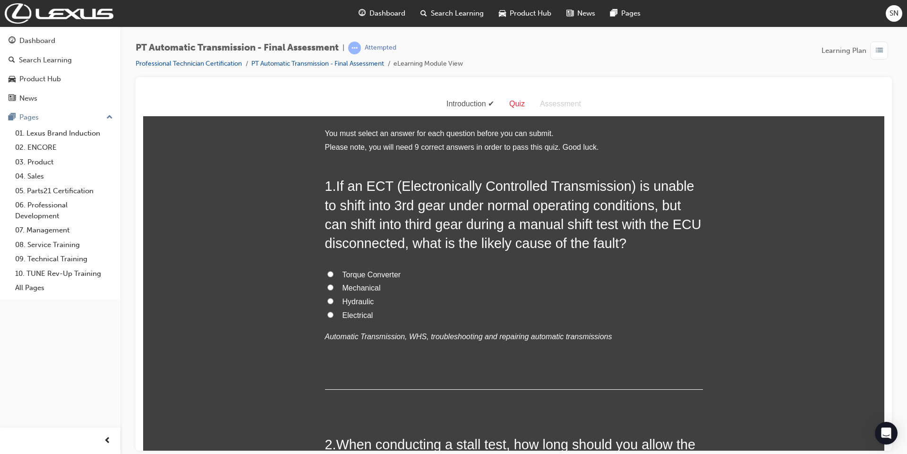
click at [354, 315] on span "Electrical" at bounding box center [357, 315] width 31 height 8
click at [333, 315] on input "Electrical" at bounding box center [330, 314] width 6 height 6
radio input "true"
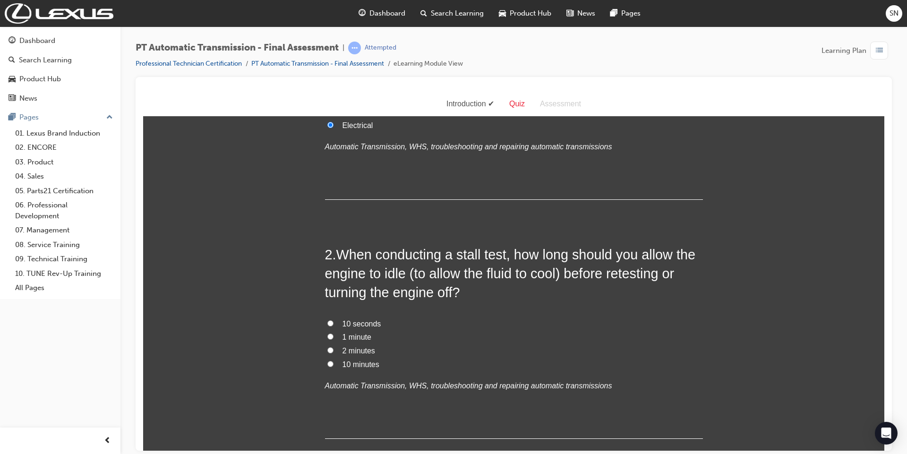
scroll to position [252, 0]
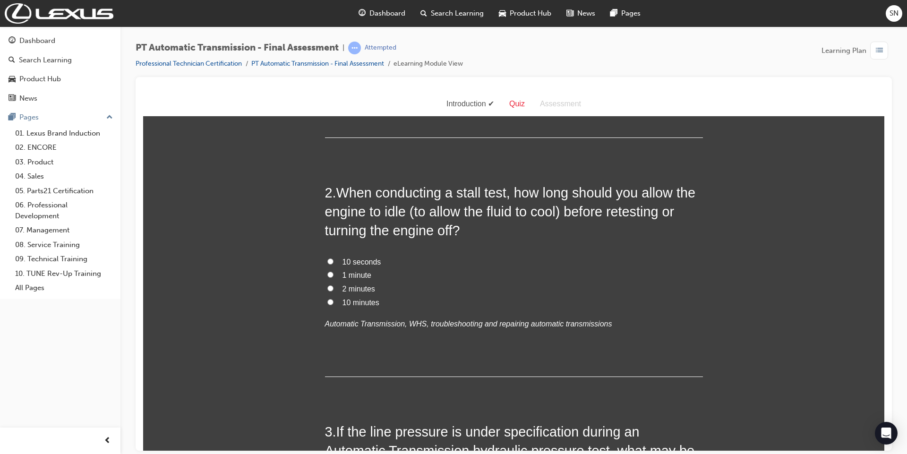
click at [342, 274] on span "1 minute" at bounding box center [356, 275] width 29 height 8
click at [333, 274] on input "1 minute" at bounding box center [330, 274] width 6 height 6
radio input "true"
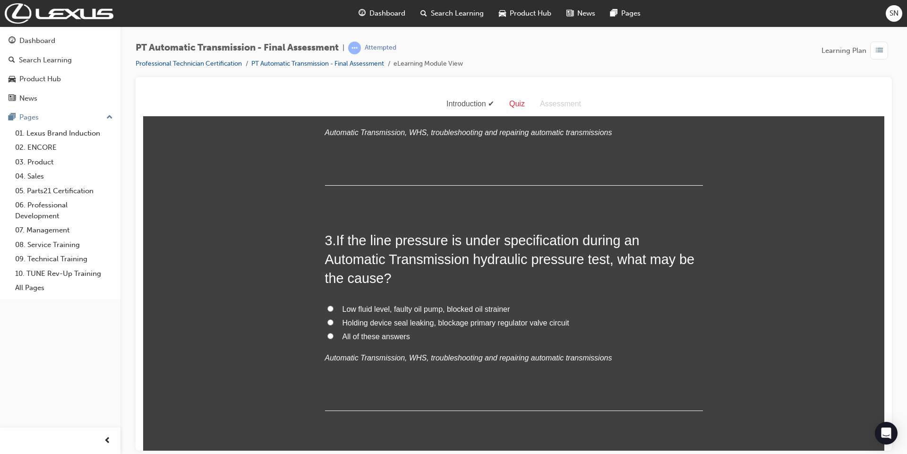
scroll to position [441, 0]
click at [386, 336] on span "All of these answers" at bounding box center [376, 338] width 68 height 8
click at [333, 336] on input "All of these answers" at bounding box center [330, 338] width 6 height 6
radio input "true"
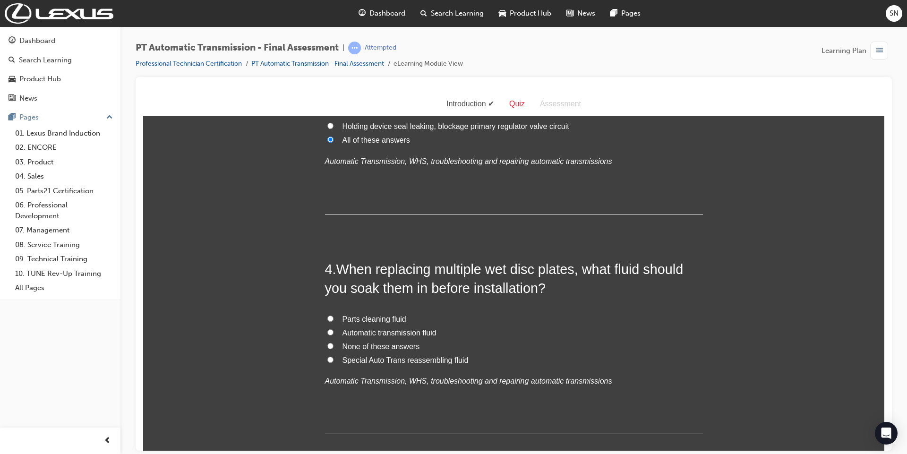
scroll to position [692, 0]
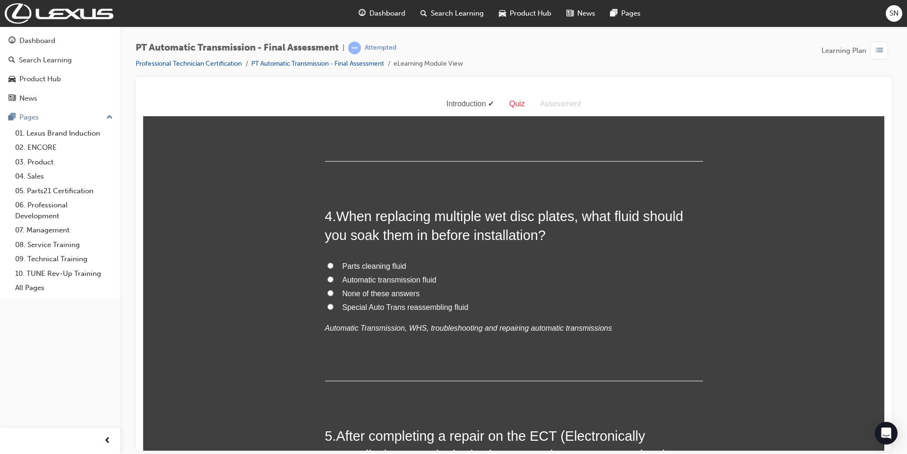
click at [351, 277] on span "Automatic transmission fluid" at bounding box center [389, 279] width 94 height 8
click at [333, 277] on input "Automatic transmission fluid" at bounding box center [330, 279] width 6 height 6
radio input "true"
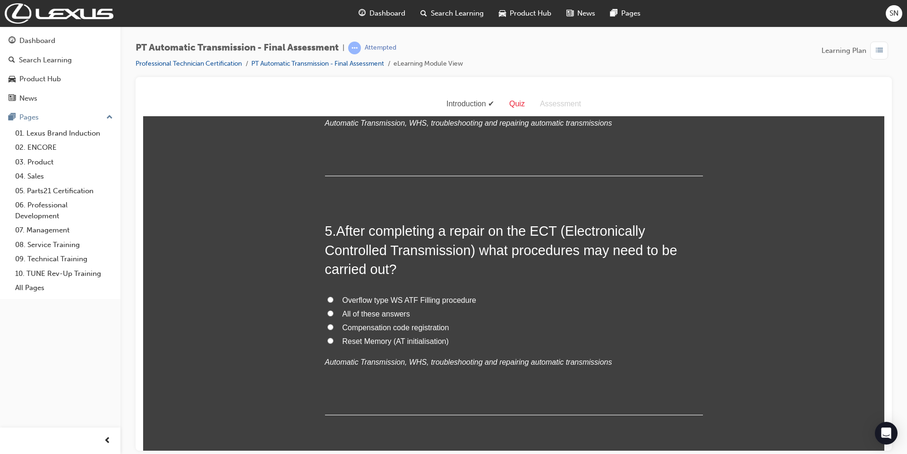
scroll to position [945, 0]
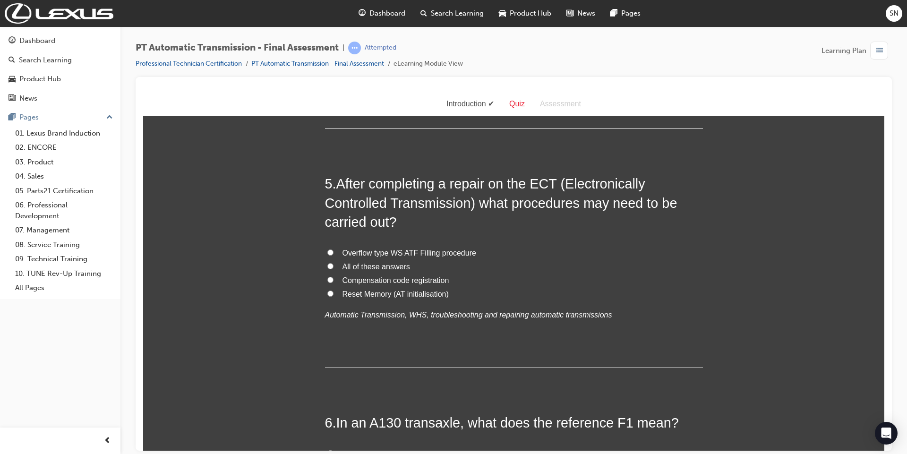
click at [363, 262] on span "All of these answers" at bounding box center [376, 266] width 68 height 8
click at [333, 263] on input "All of these answers" at bounding box center [330, 266] width 6 height 6
radio input "true"
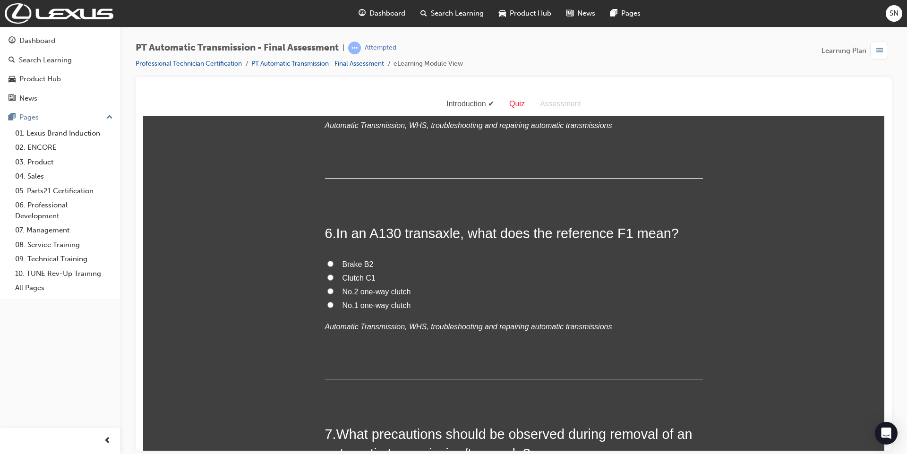
scroll to position [1134, 0]
